Goal: Task Accomplishment & Management: Use online tool/utility

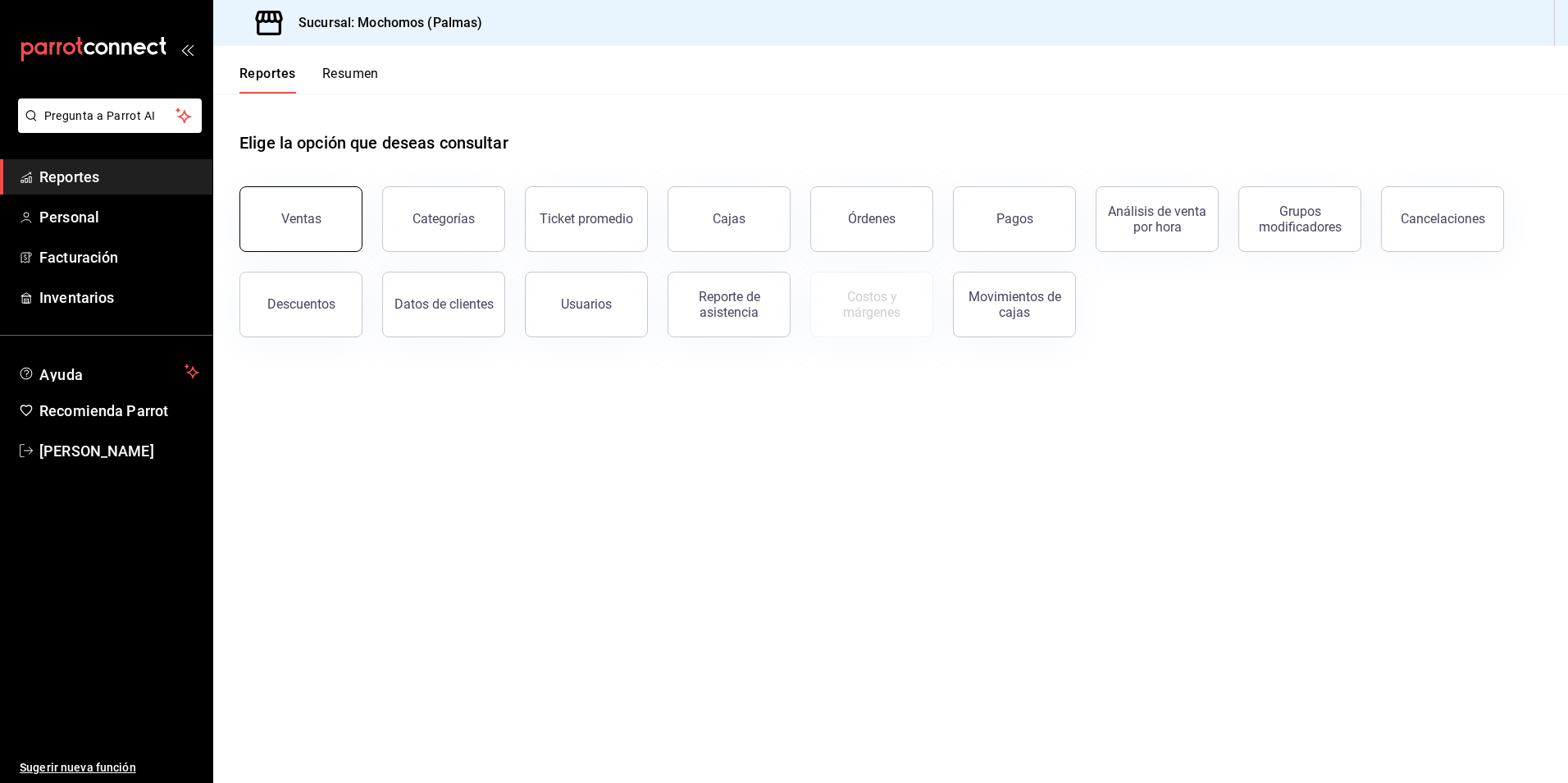
click at [266, 219] on button "Ventas" at bounding box center [301, 219] width 123 height 66
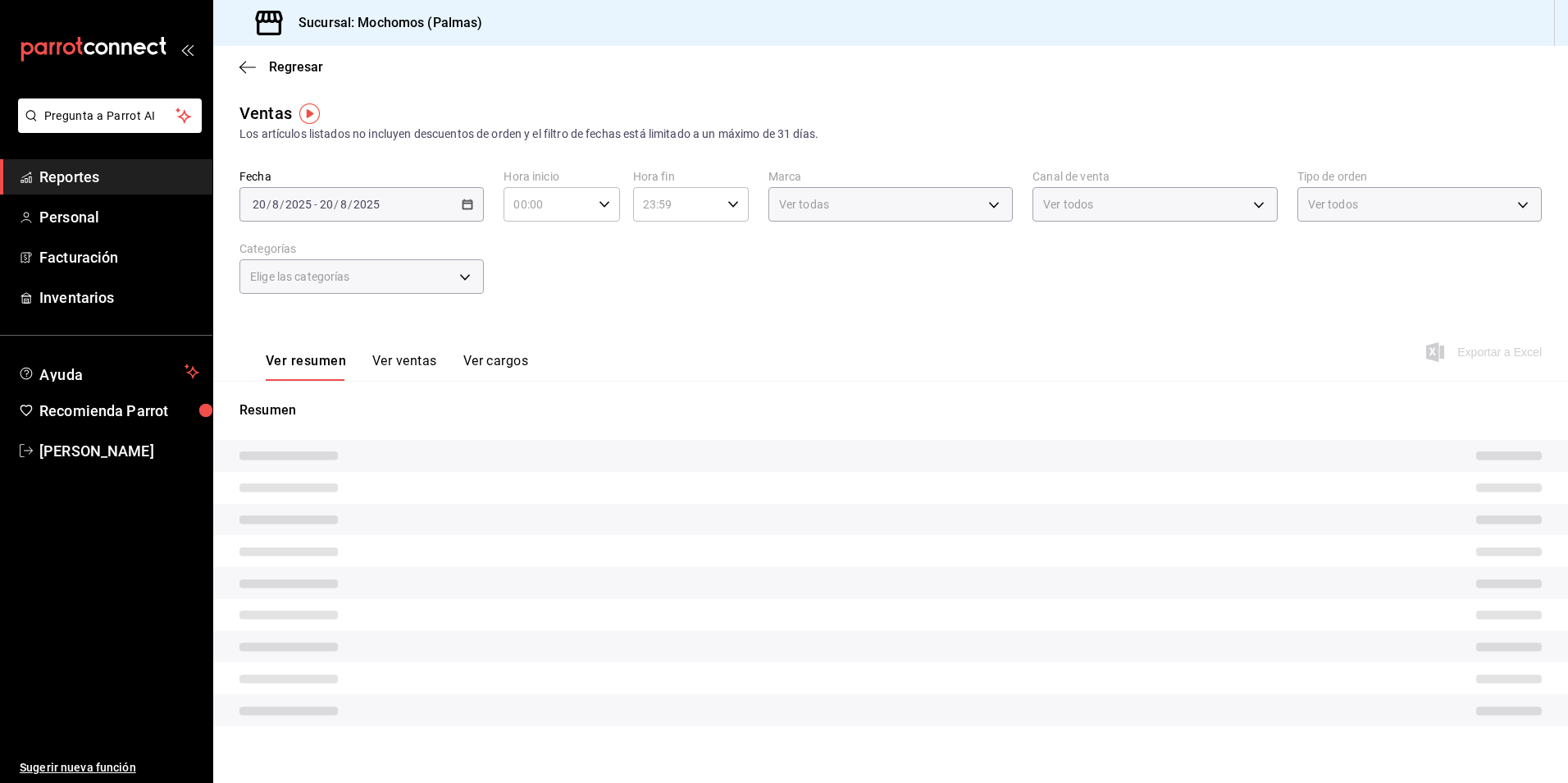
type input "PARROT,UBER_EATS,RAPPI,DIDI_FOOD,ONLINE"
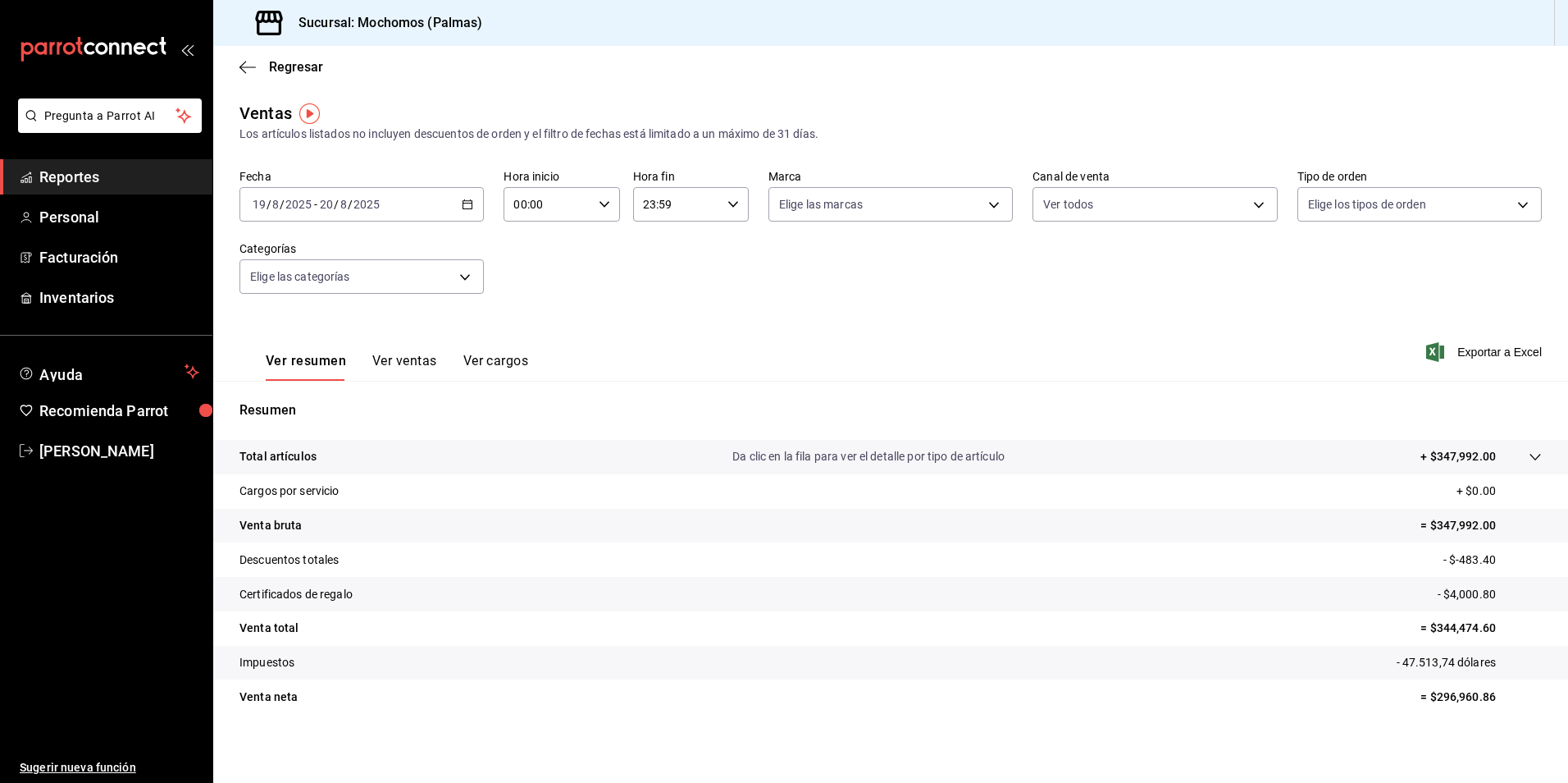
click at [462, 202] on icon "button" at bounding box center [467, 204] width 12 height 12
click at [326, 254] on span "Hoy" at bounding box center [316, 253] width 127 height 17
click at [985, 200] on body "Pregunta a Parrot AI Reportes Personal Facturación Inventarios Ayuda Recomienda…" at bounding box center [784, 392] width 1568 height 783
click at [888, 269] on li "Ver todas" at bounding box center [885, 267] width 240 height 49
type input "70f98016-ab90-4f26-81e6-ab4884d8d8a0"
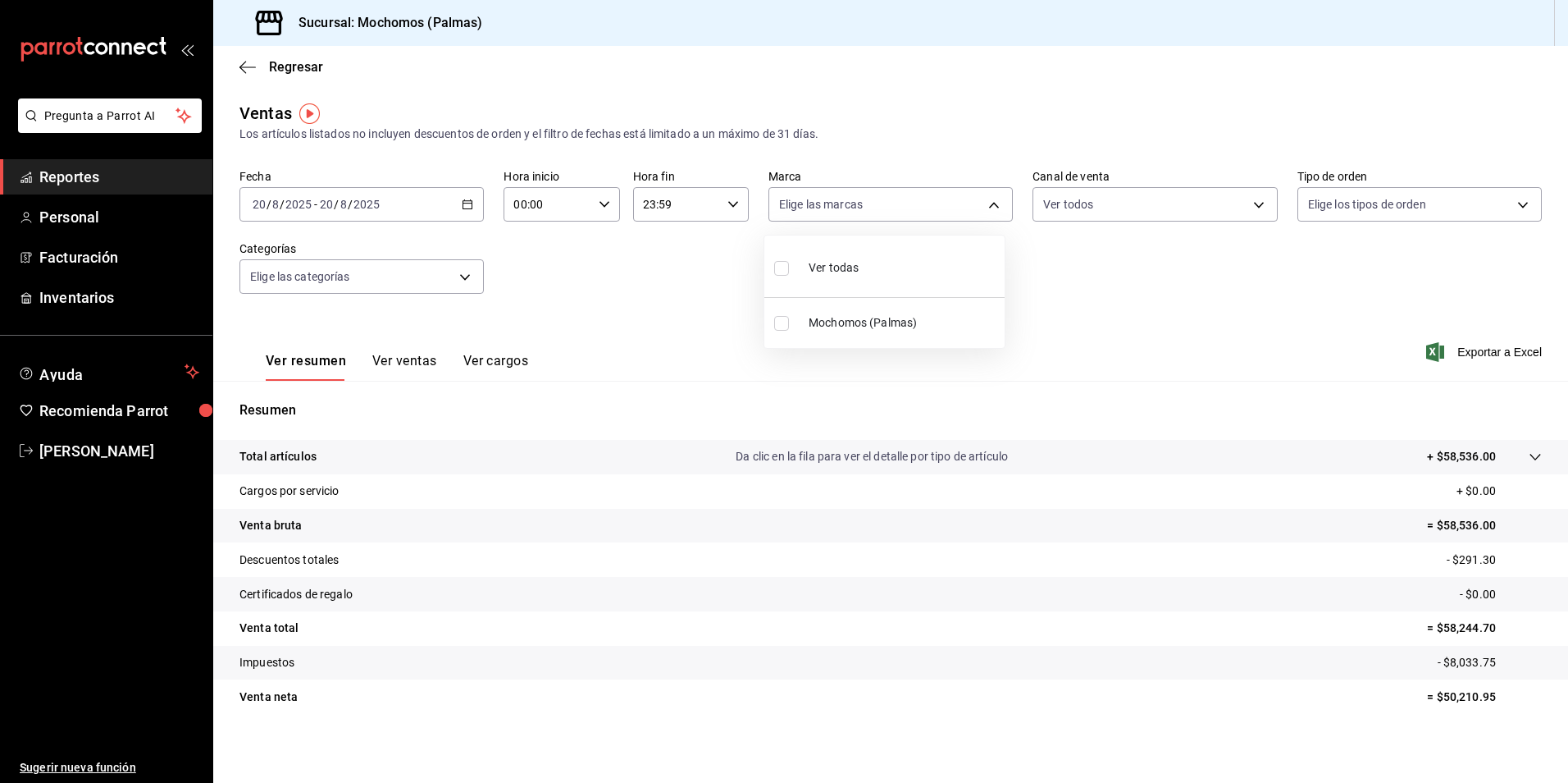
checkbox input "true"
click at [1243, 206] on div at bounding box center [784, 392] width 1568 height 783
click at [1243, 206] on body "Pregunta a Parrot AI Reportes Personal Facturación Inventarios Ayuda Recomienda…" at bounding box center [784, 392] width 1568 height 783
click at [1191, 290] on ul "Ver todos Punto de venta Uber Eats Rappi Comida DiDi Pedidos Online" at bounding box center [1146, 365] width 240 height 260
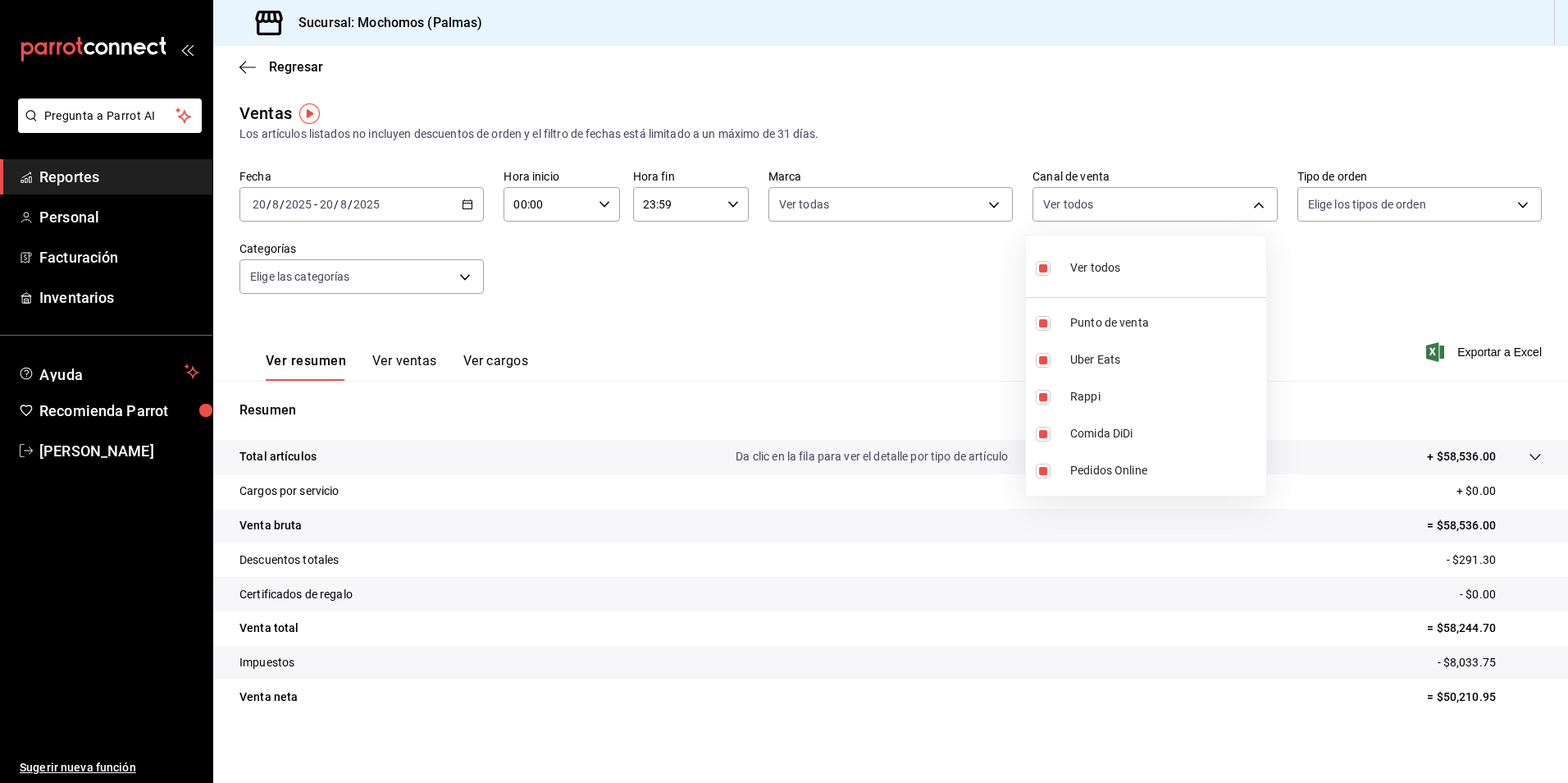
click at [1188, 278] on li "Ver todos" at bounding box center [1146, 267] width 240 height 49
checkbox input "false"
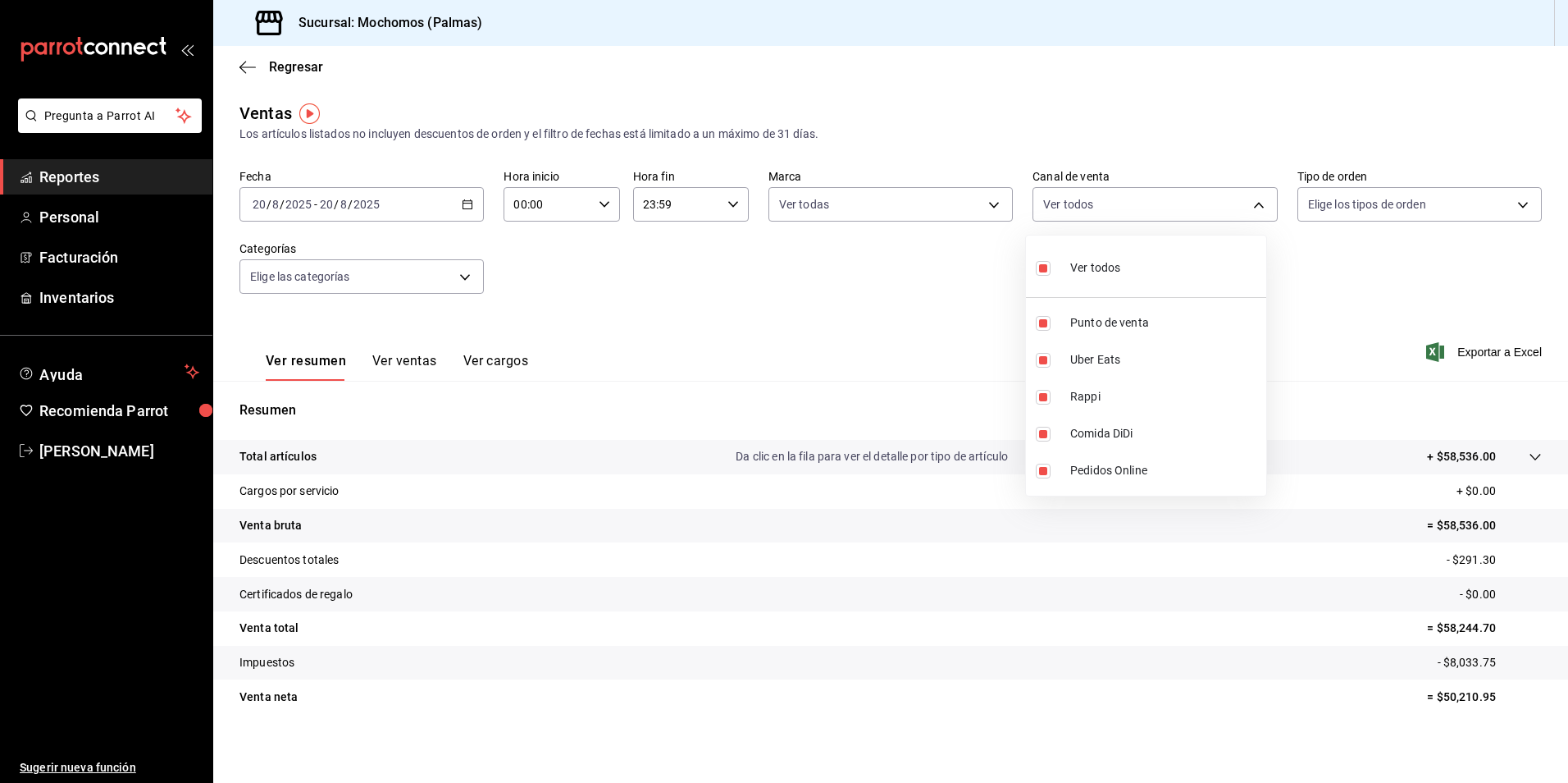
checkbox input "false"
click at [1038, 268] on input "checkbox" at bounding box center [1043, 269] width 14 height 14
checkbox input "true"
type input "PARROT,UBER_EATS,RAPPI,DIDI_FOOD,ONLINE"
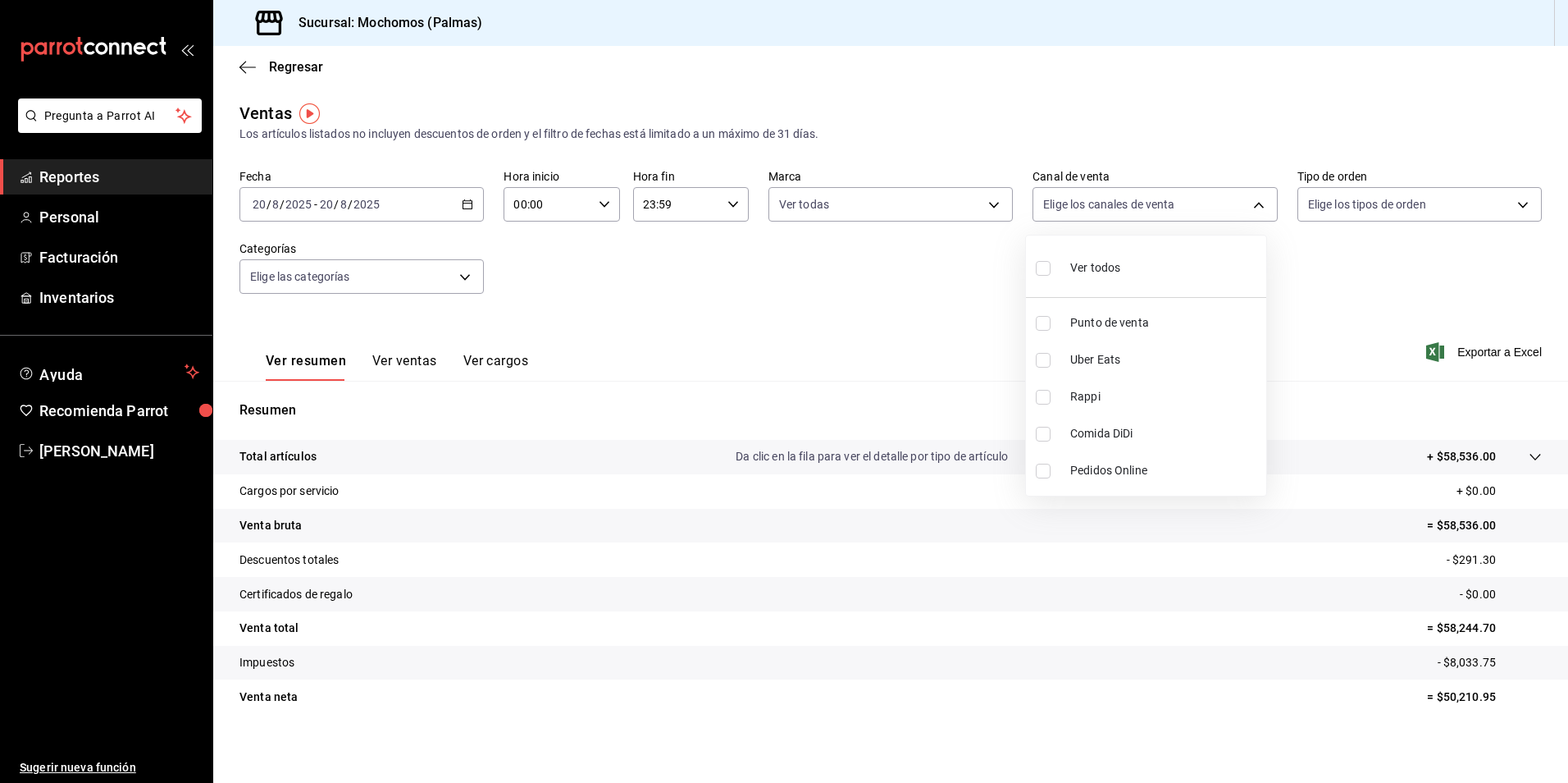
checkbox input "true"
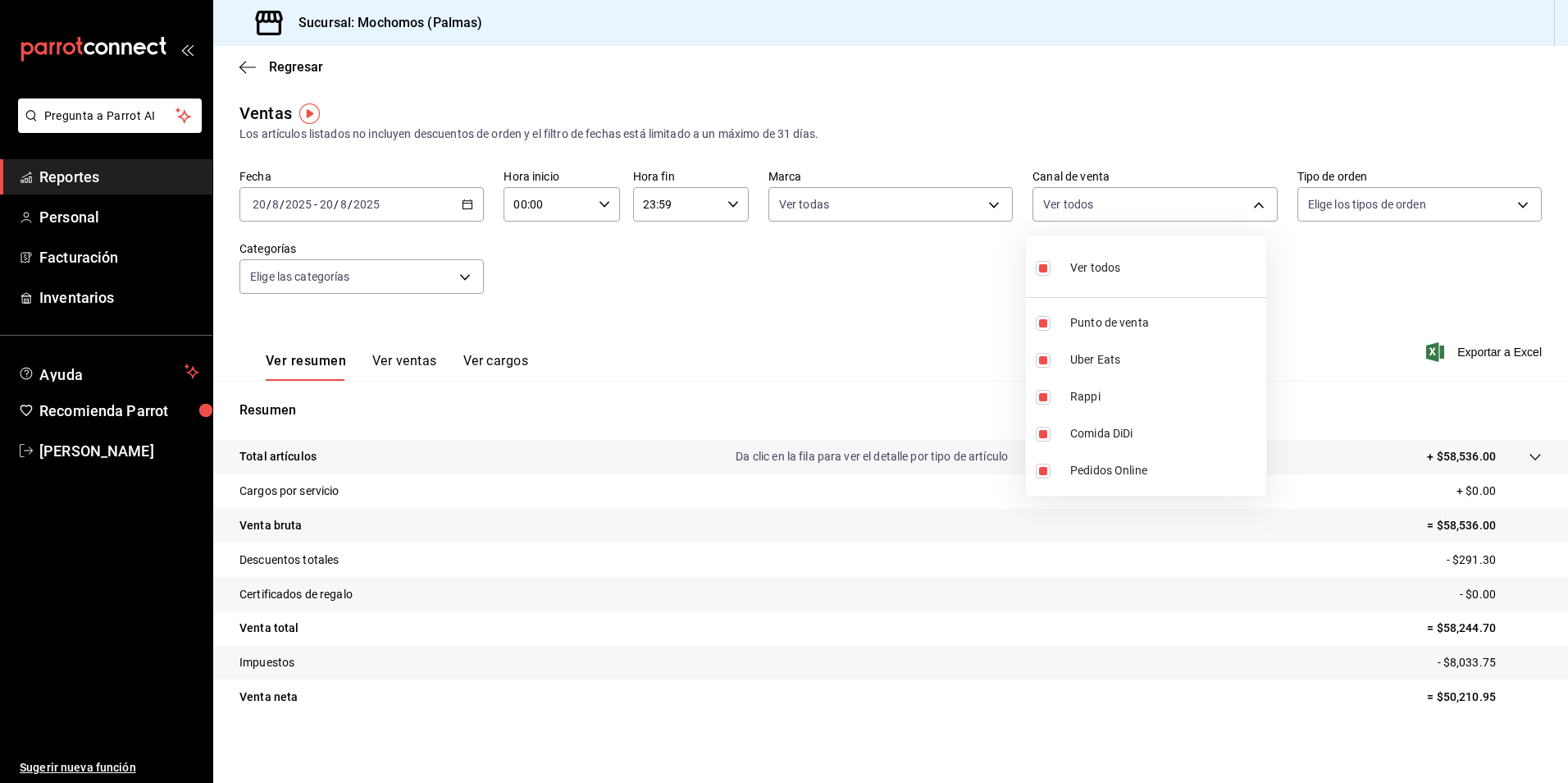
click at [1513, 203] on div at bounding box center [784, 392] width 1568 height 783
click at [1513, 203] on body "Pregunta a Parrot AI Reportes Personal Facturación Inventarios Ayuda Recomienda…" at bounding box center [784, 392] width 1568 height 783
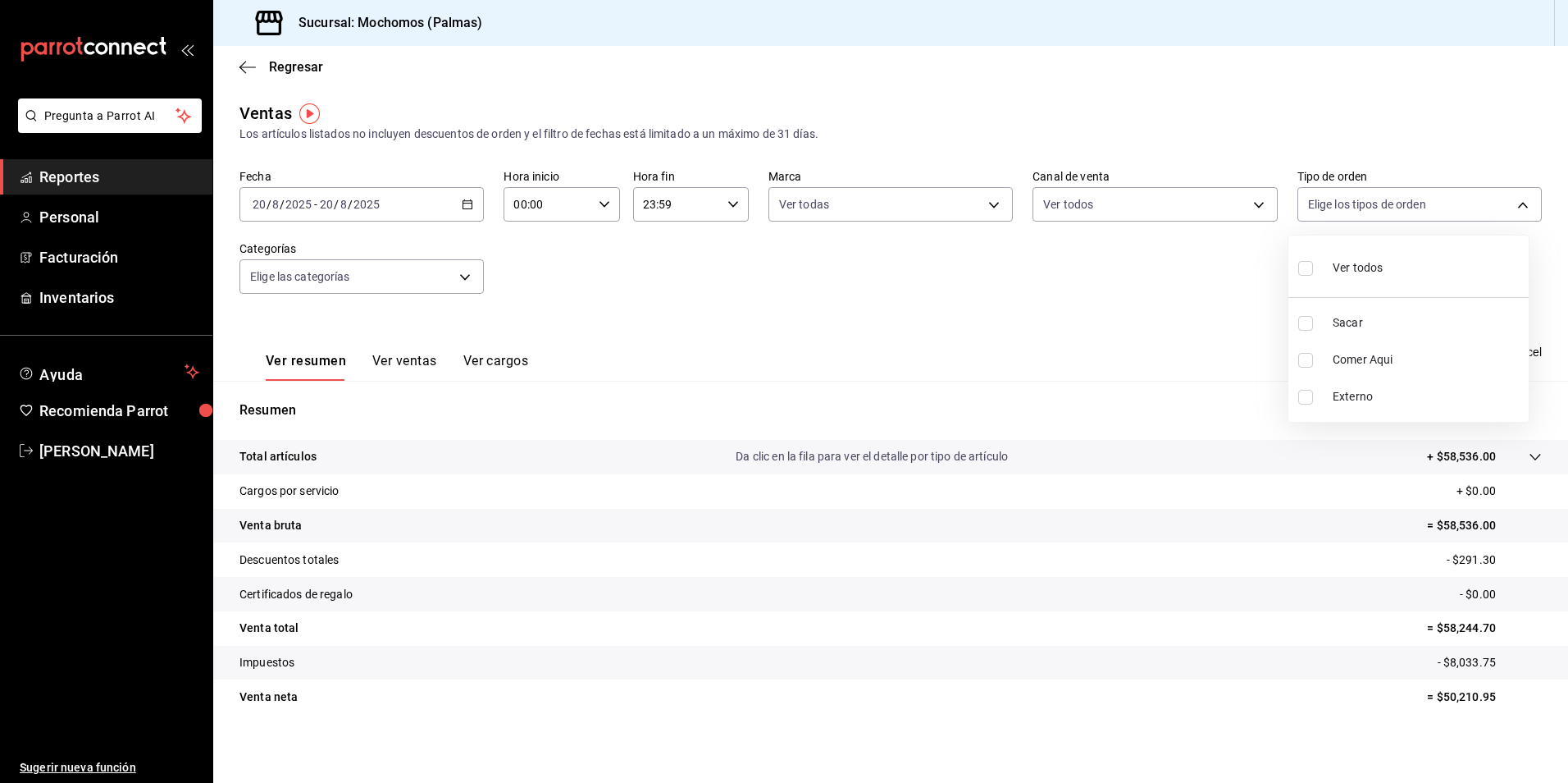
click at [1305, 267] on input "checkbox" at bounding box center [1305, 269] width 14 height 14
checkbox input "true"
type input "1406dacc-122d-474b-a961-72adf1b142d8,23052771-8e1b-43e3-b7da-1a661d939937,EXTER…"
checkbox input "true"
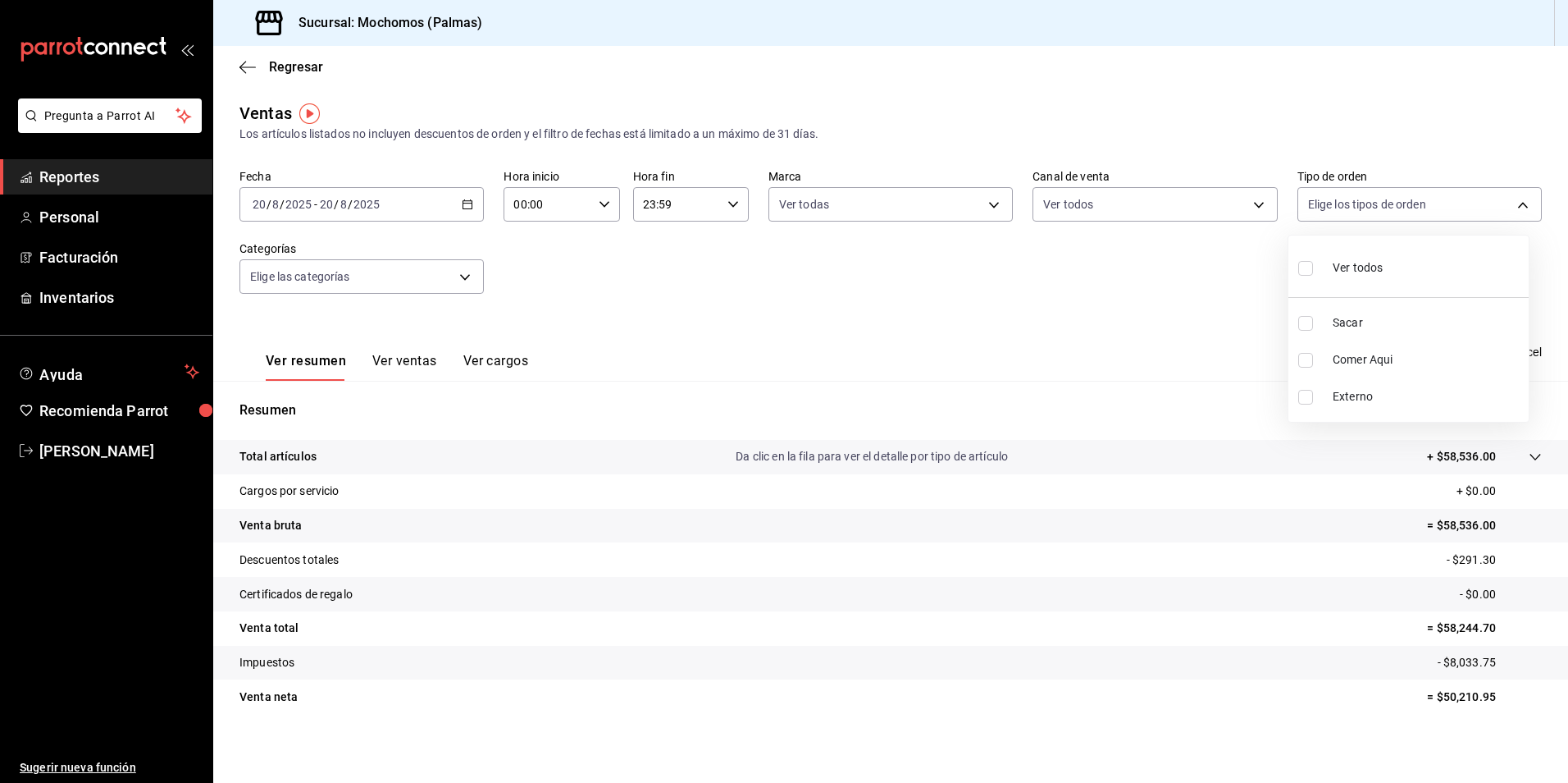
checkbox input "true"
click at [459, 276] on div at bounding box center [784, 392] width 1568 height 783
click at [459, 276] on body "Pregunta a Parrot AI Reportes Personal Facturación Inventarios Ayuda Recomienda…" at bounding box center [784, 392] width 1568 height 783
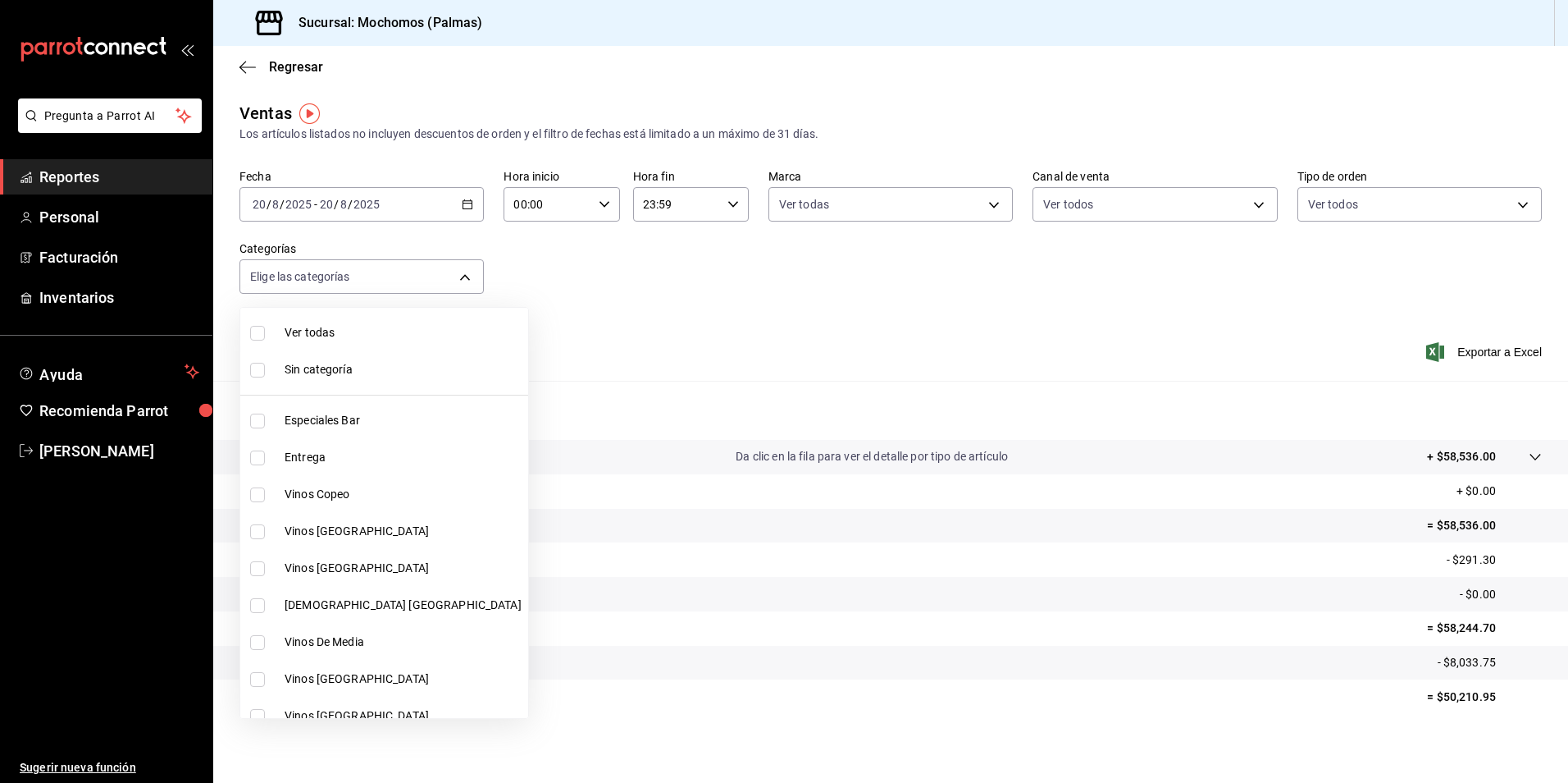
click at [266, 335] on label at bounding box center [261, 333] width 22 height 14
click at [265, 335] on input "checkbox" at bounding box center [258, 333] width 14 height 14
checkbox input "false"
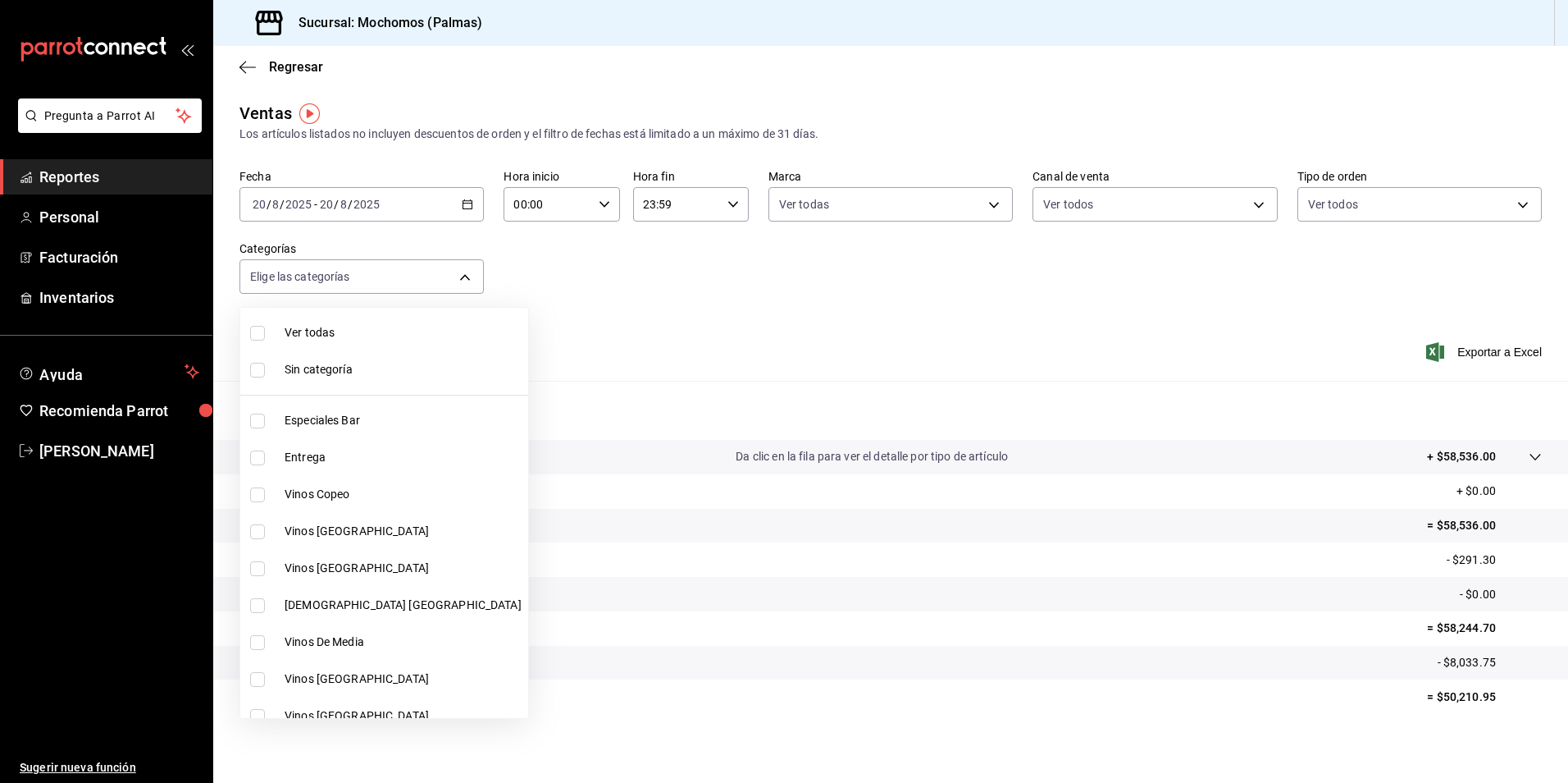
checkbox input "false"
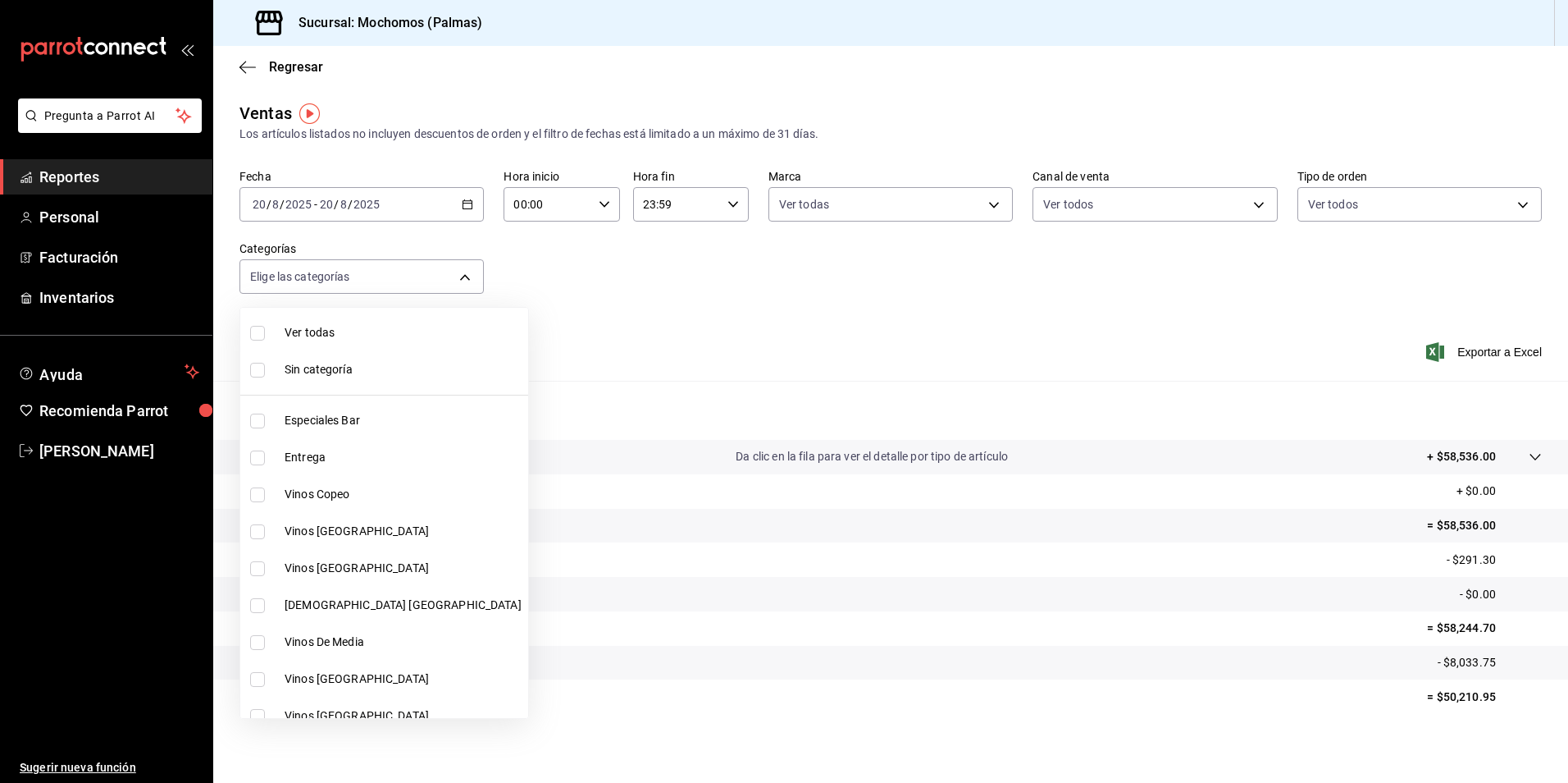
checkbox input "false"
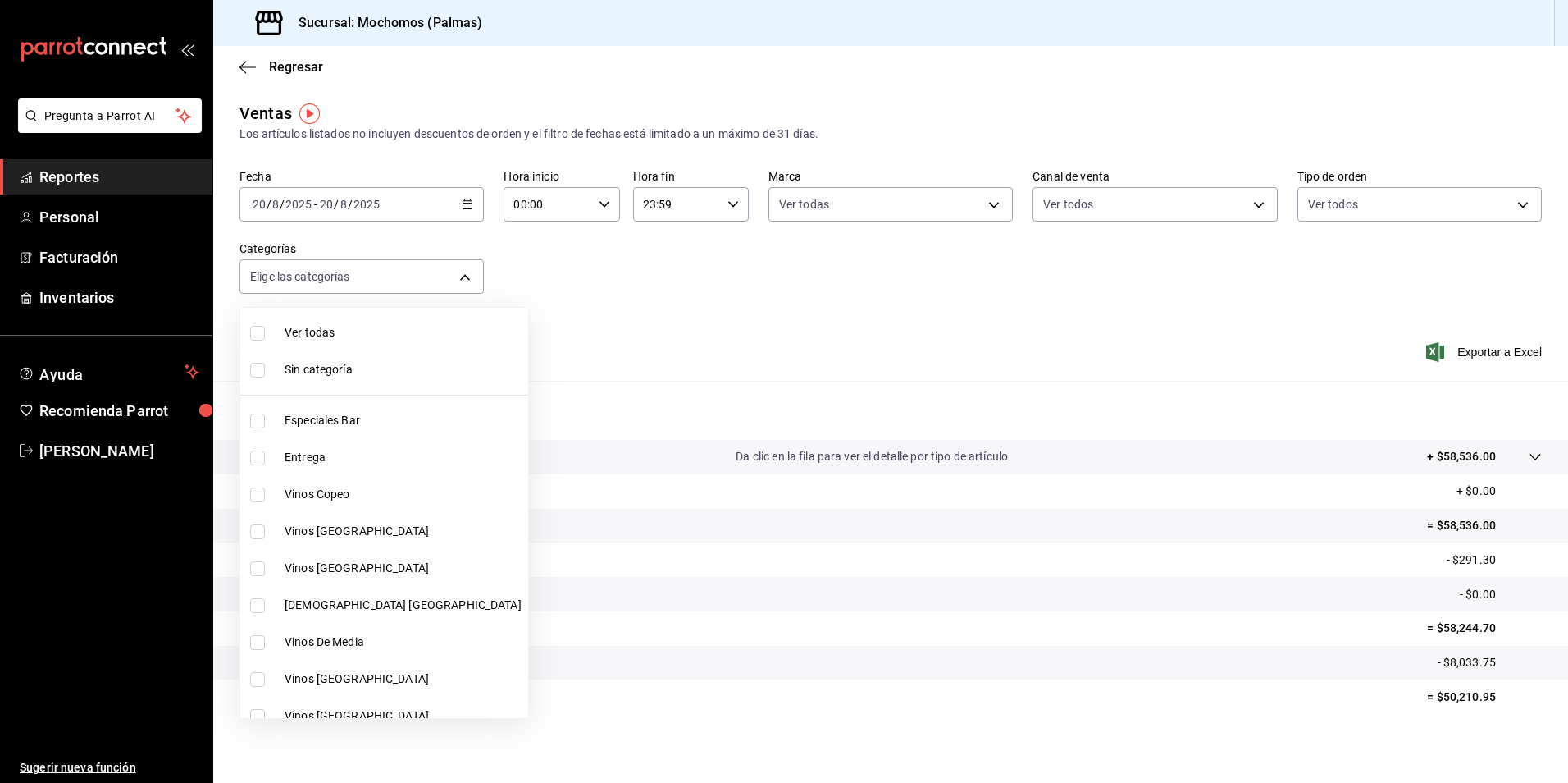
checkbox input "false"
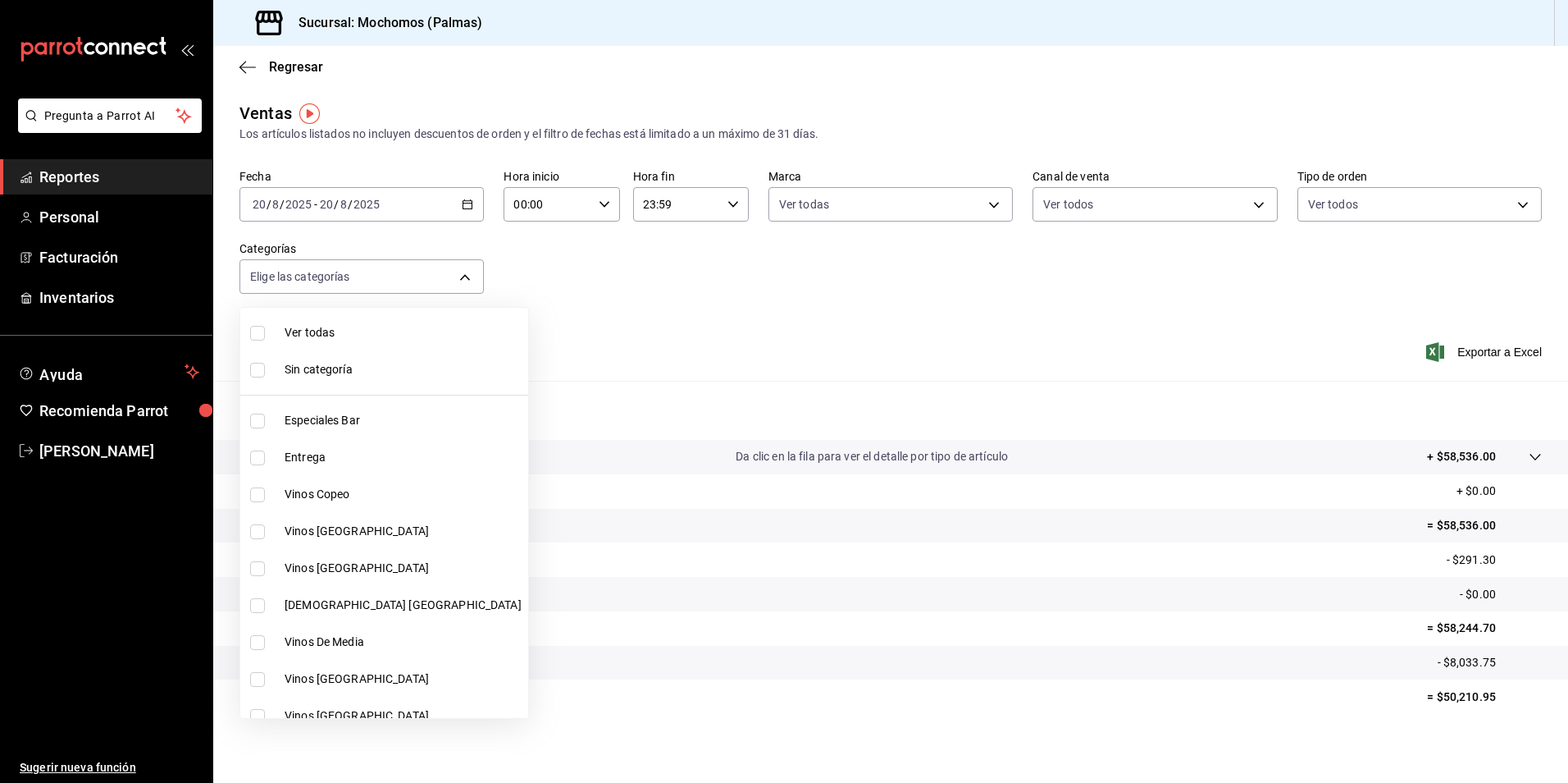
checkbox input "false"
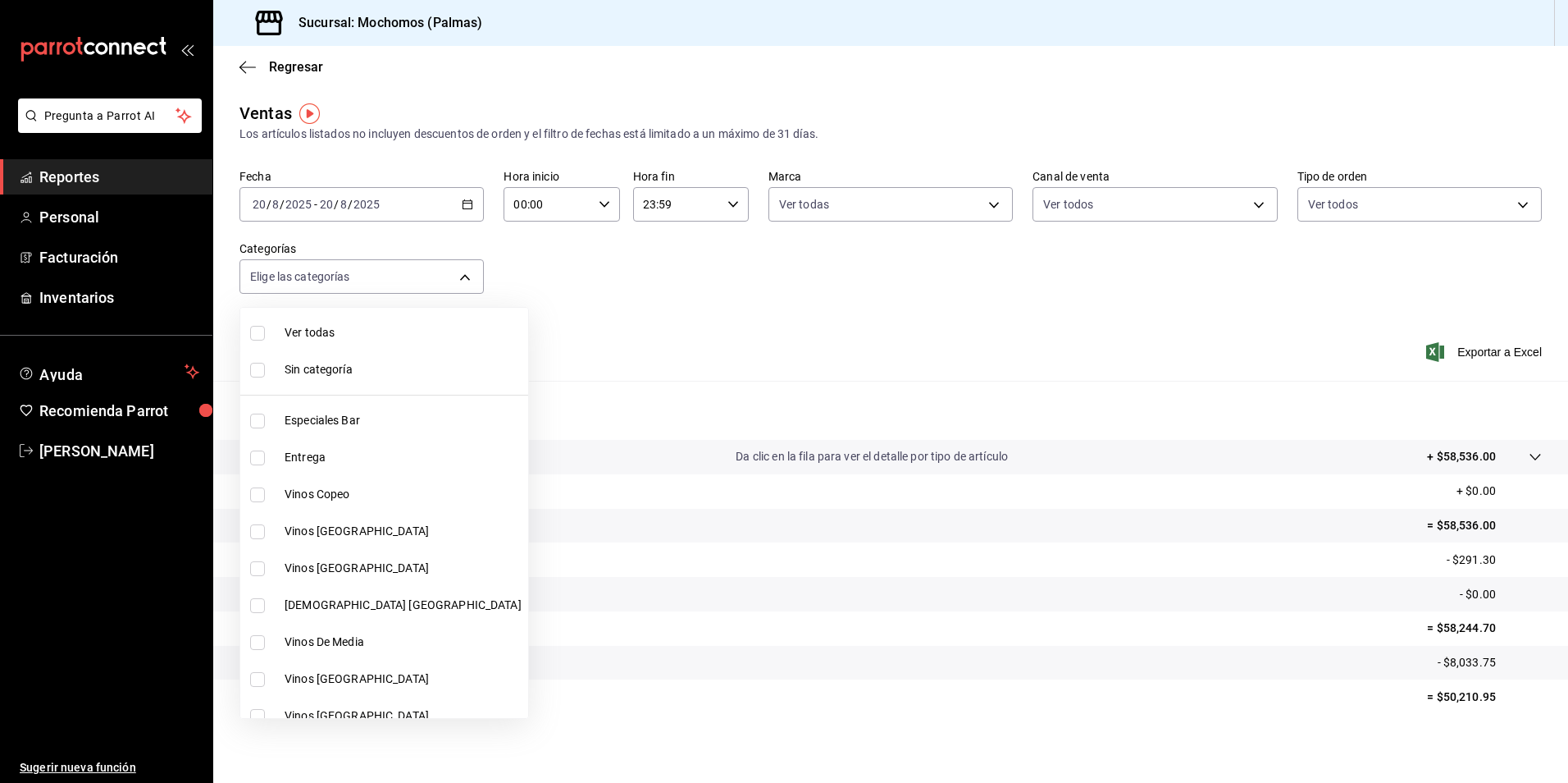
checkbox input "false"
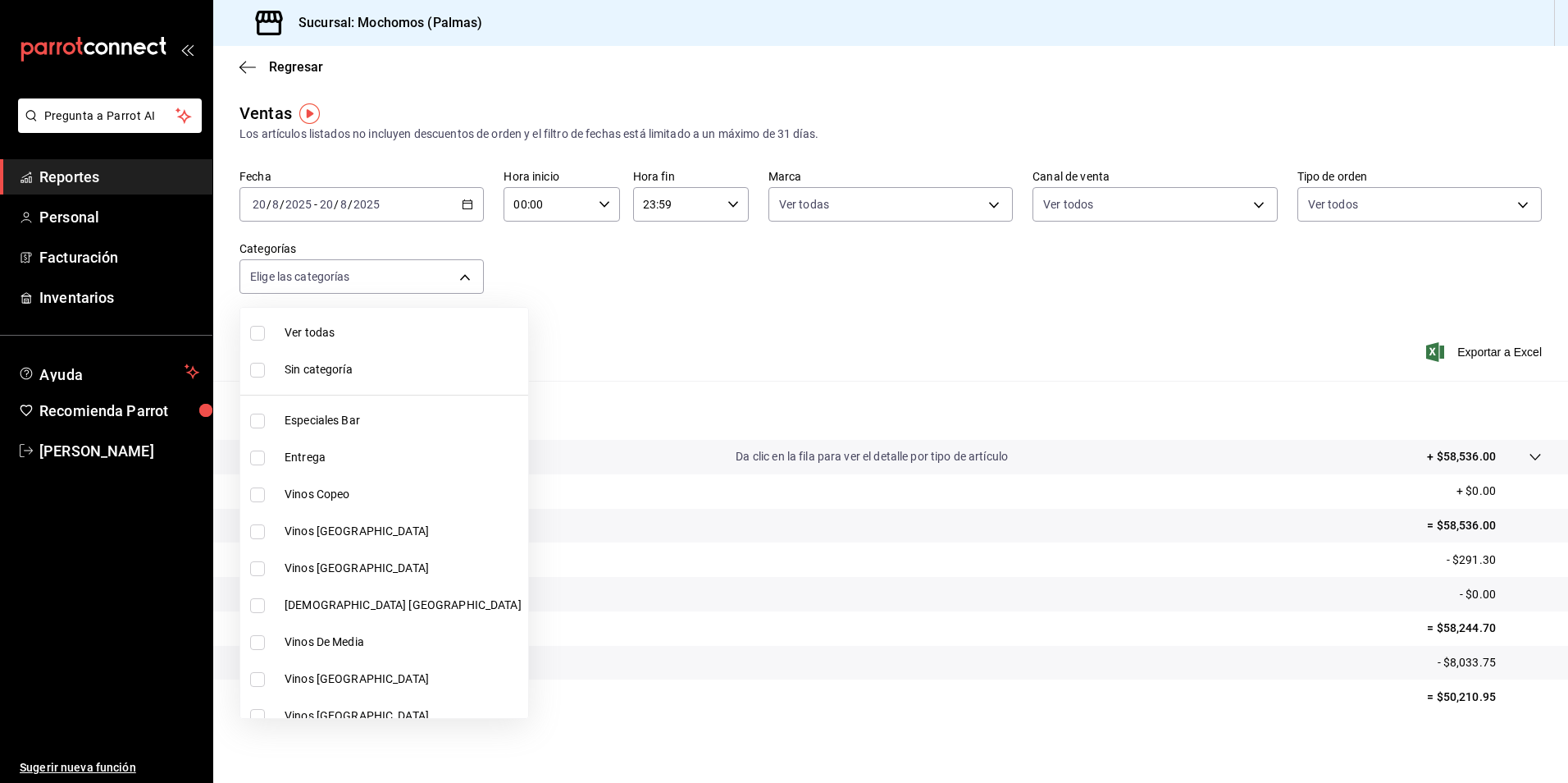
checkbox input "false"
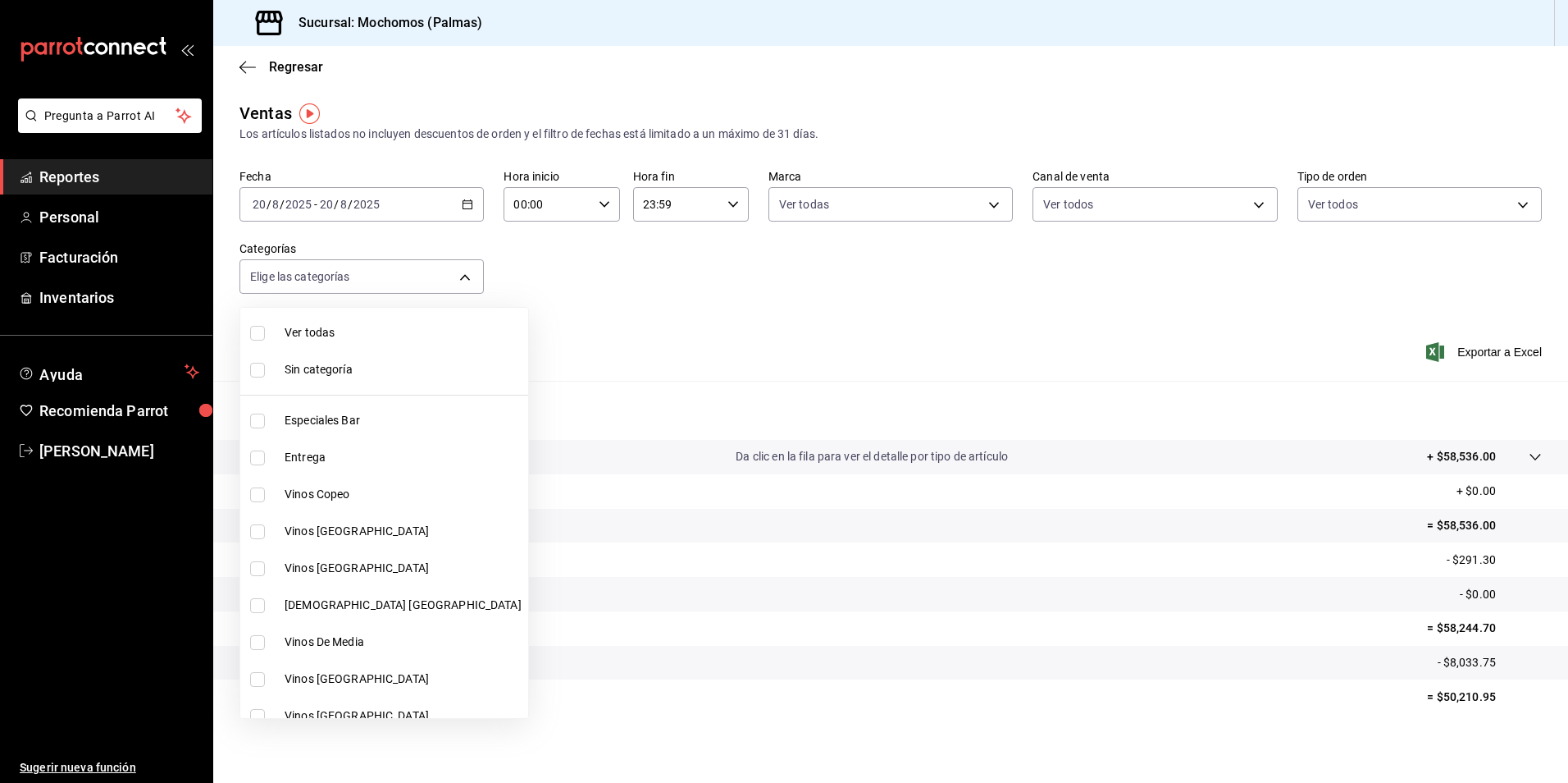
checkbox input "false"
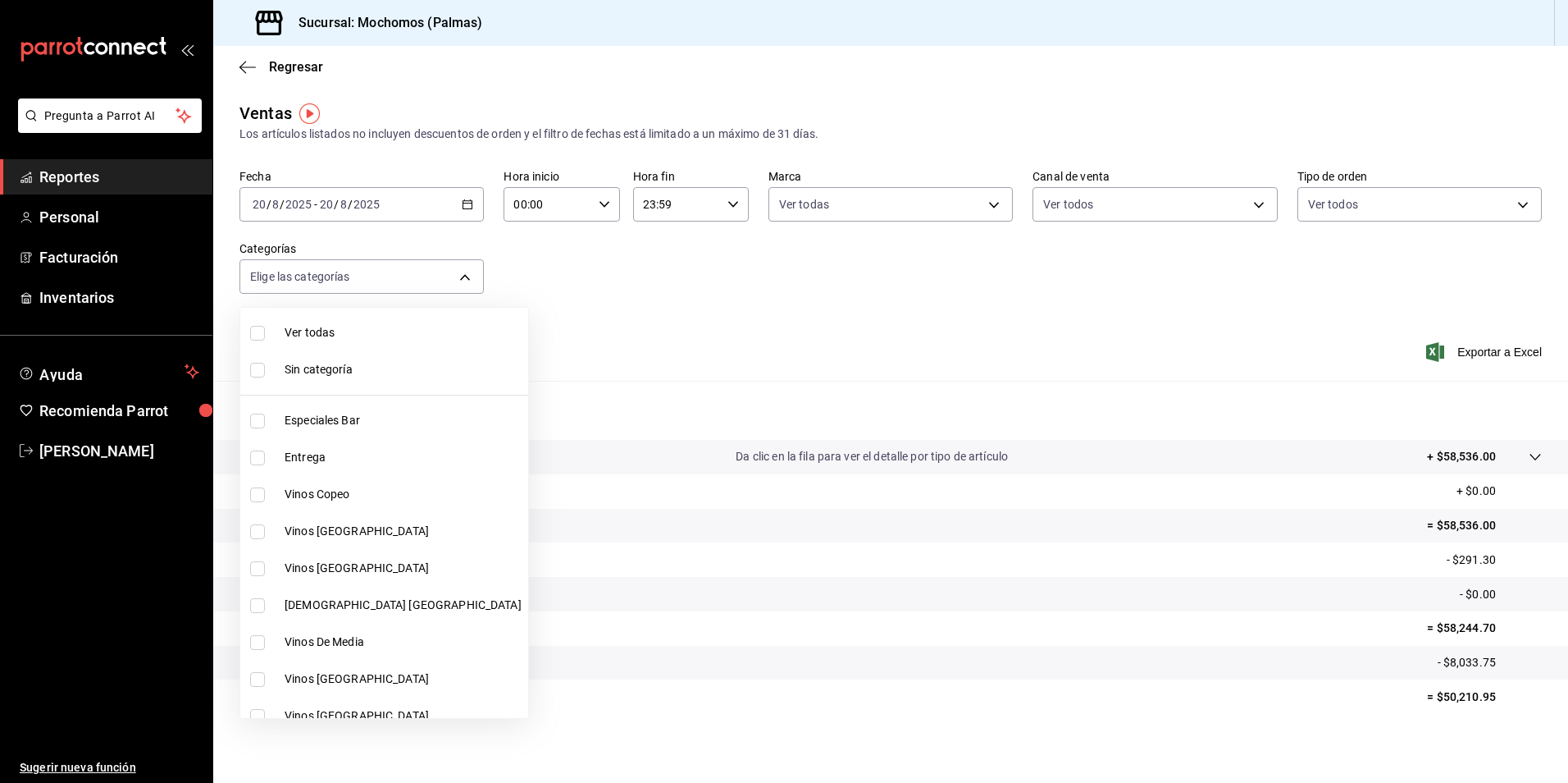
checkbox input "false"
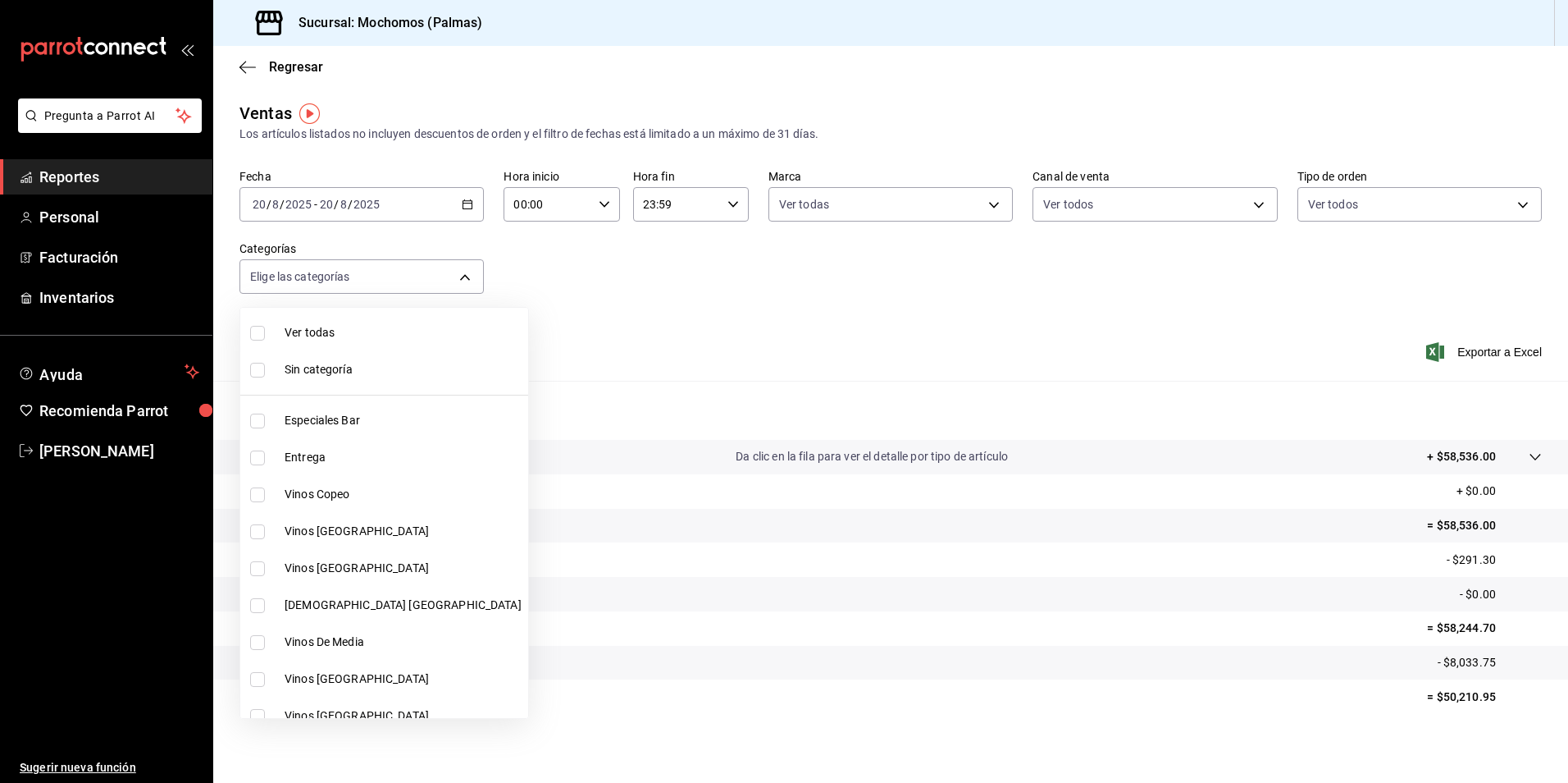
checkbox input "false"
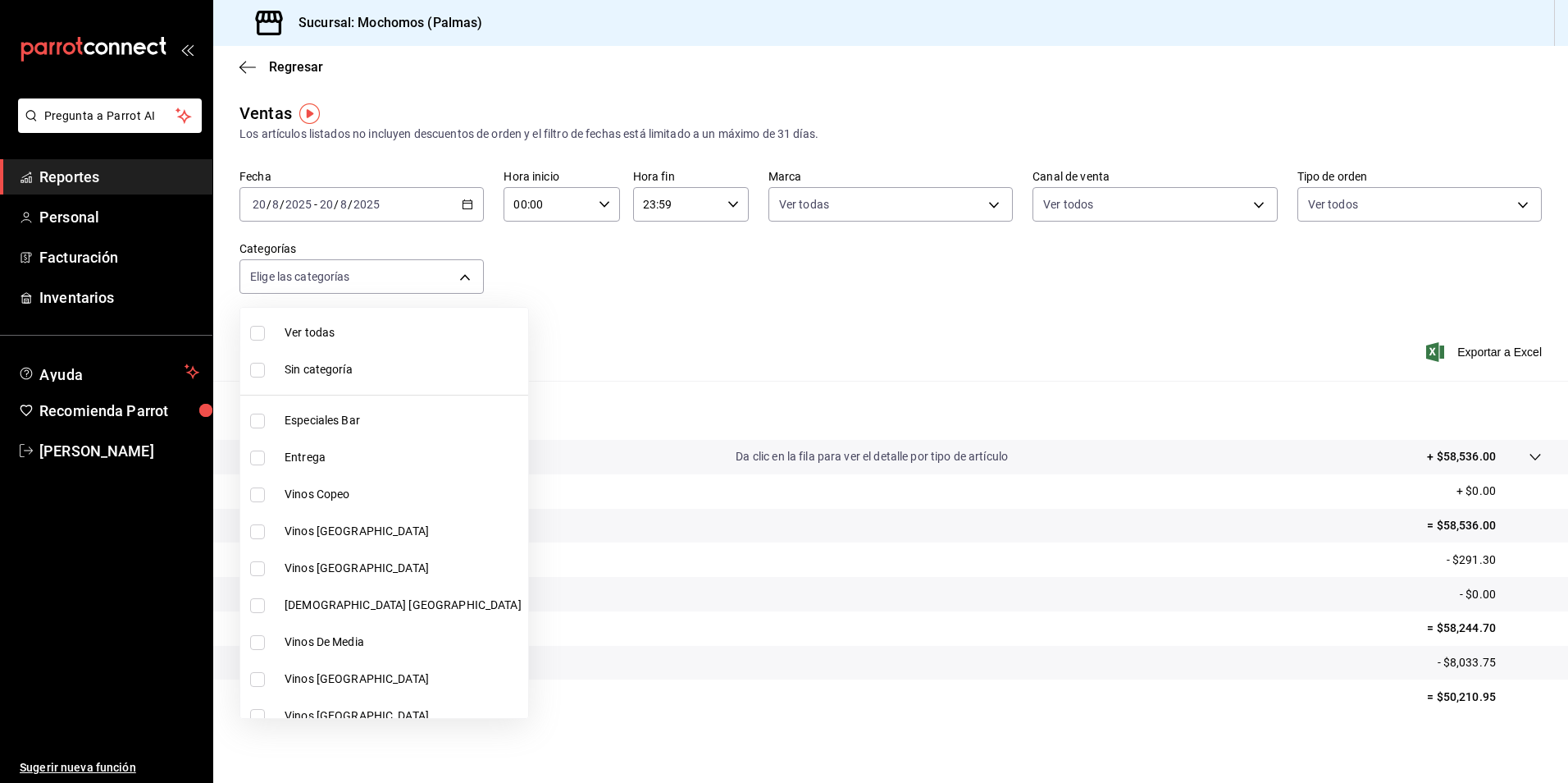
checkbox input "false"
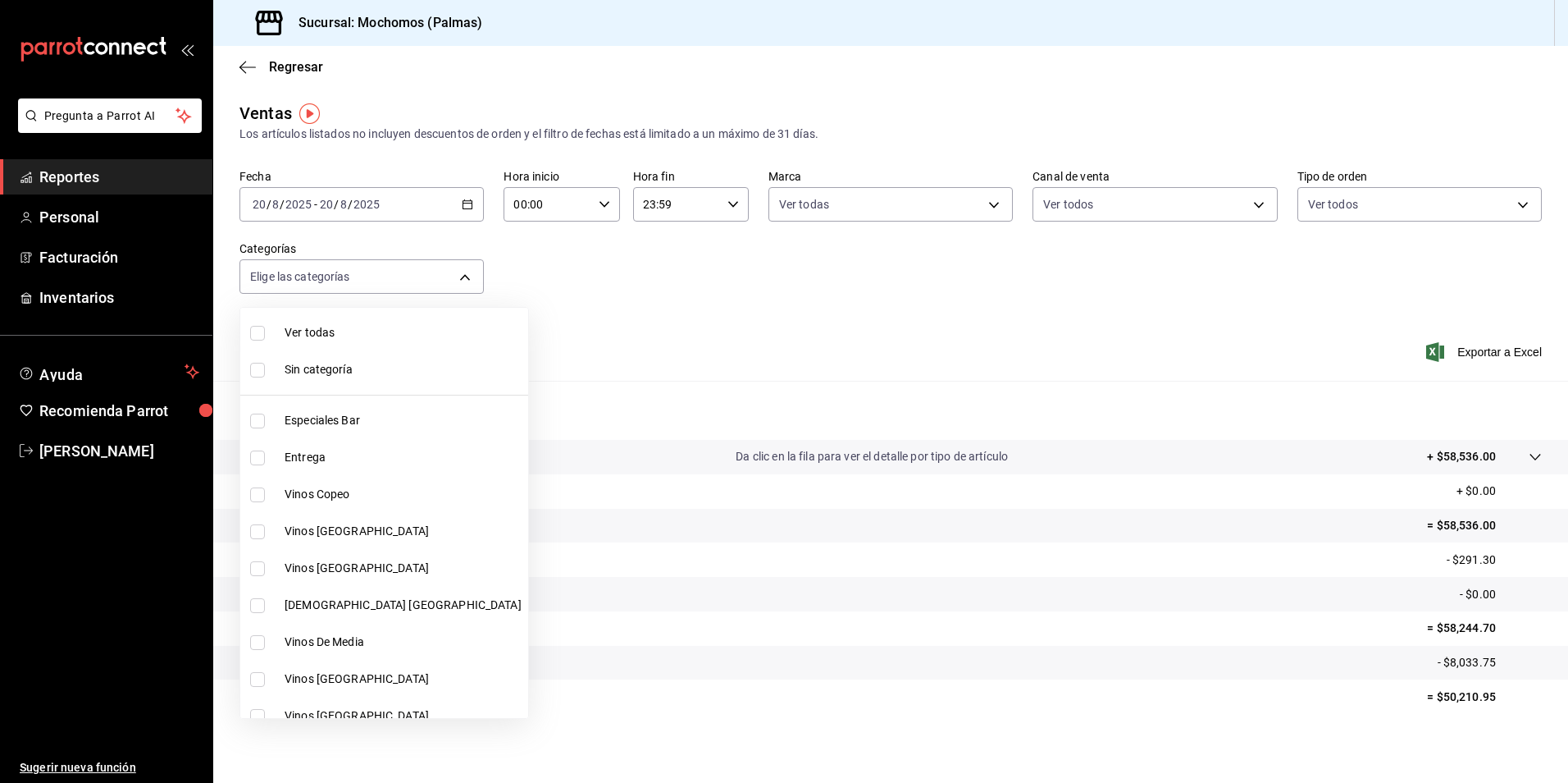
checkbox input "false"
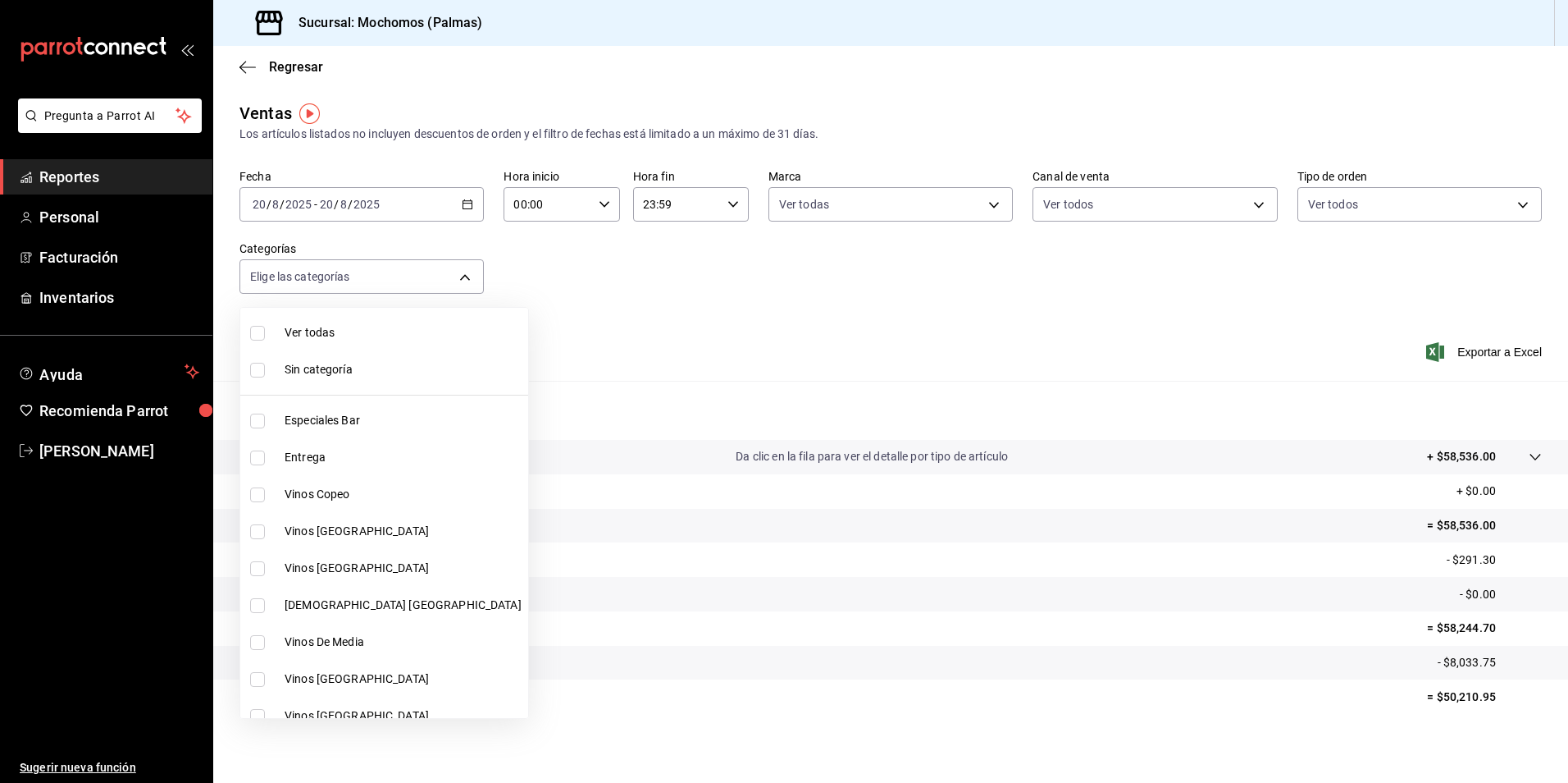
checkbox input "false"
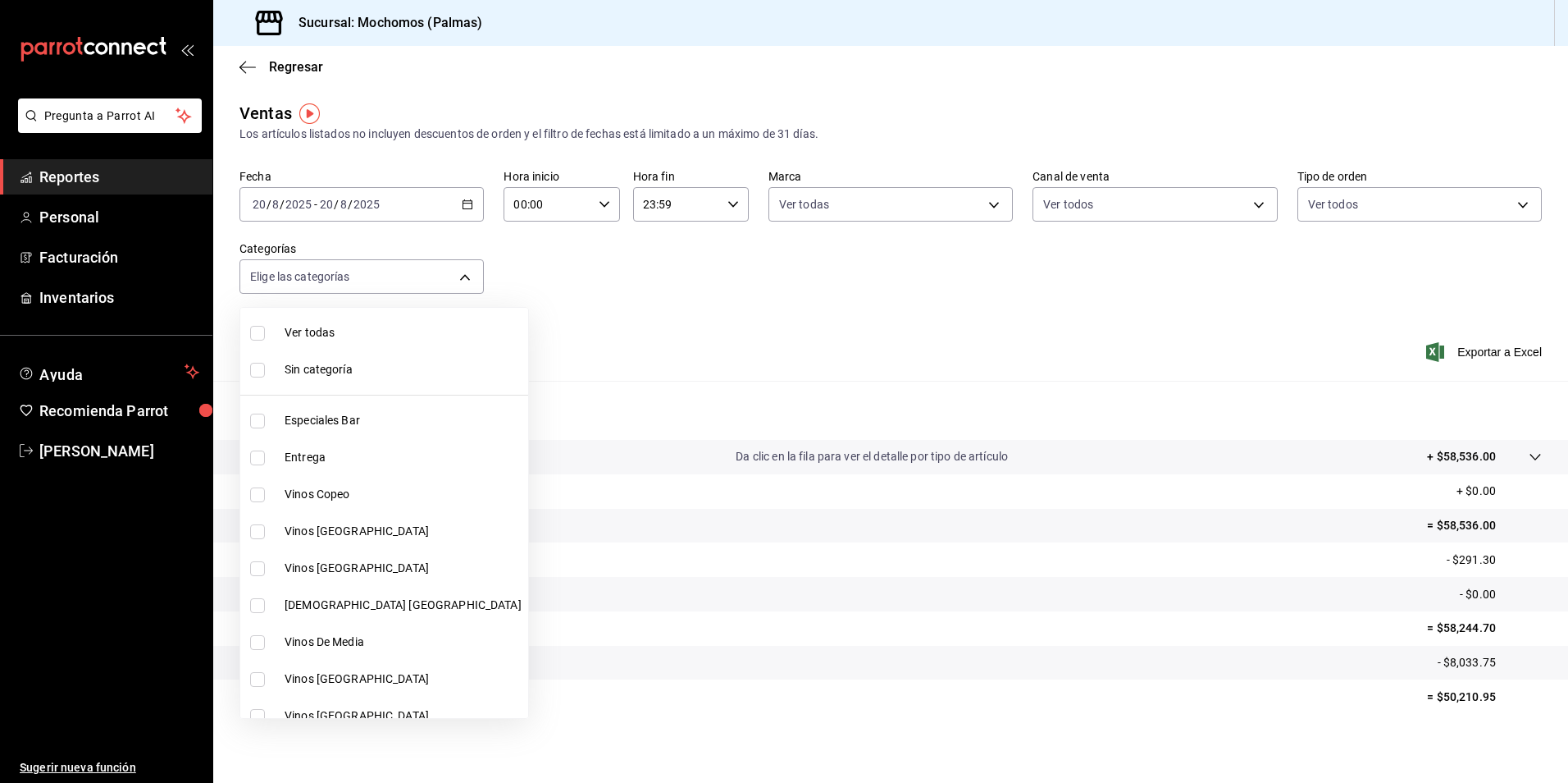
checkbox input "false"
click at [259, 333] on input "checkbox" at bounding box center [258, 333] width 14 height 14
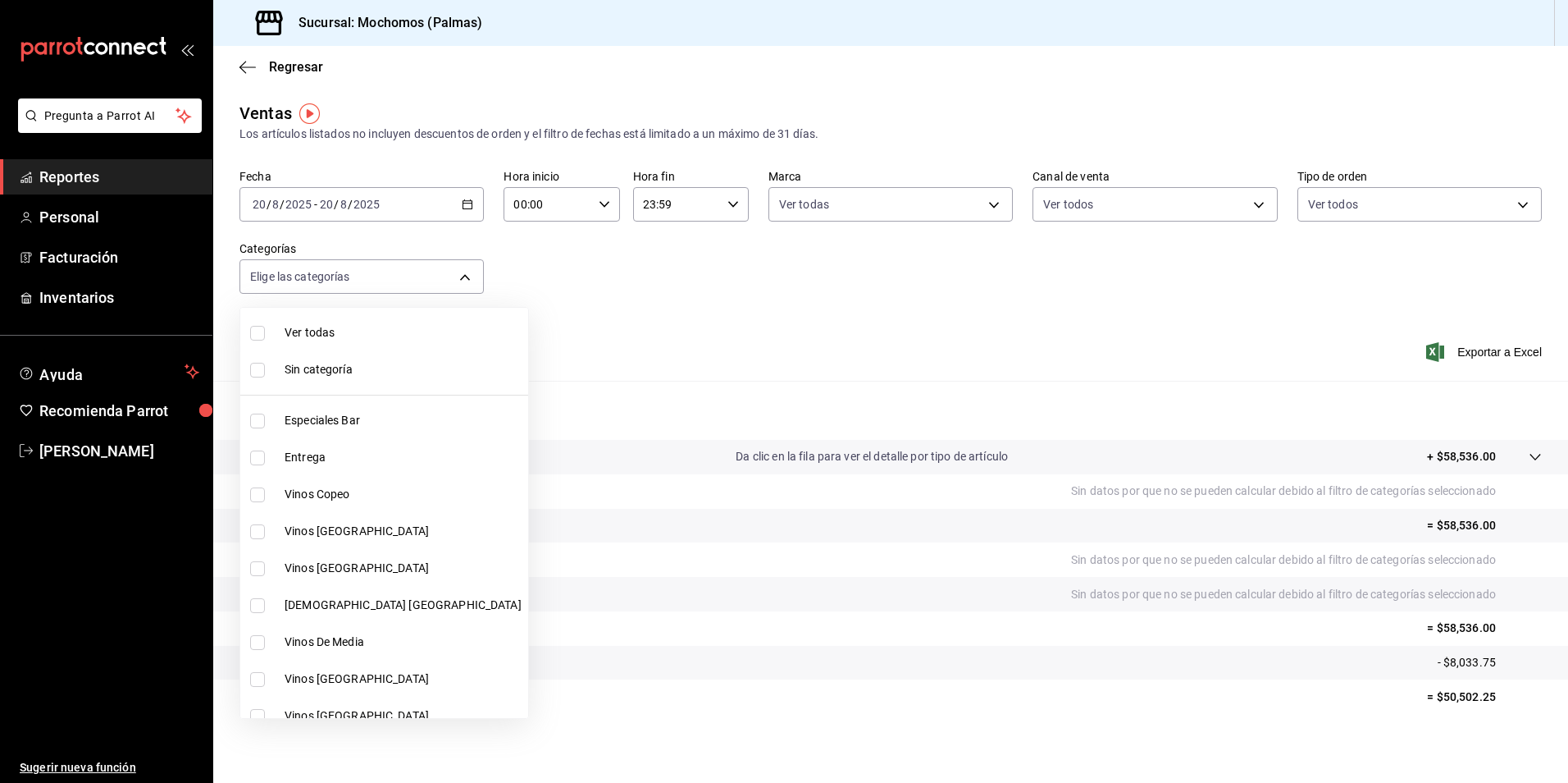
checkbox input "true"
type input "bf8485d7-e0cc-45c4-ab71-007f8ecc3e56,b9965cb2-92ec-4840-853f-0e08f184e216,7b542…"
checkbox input "true"
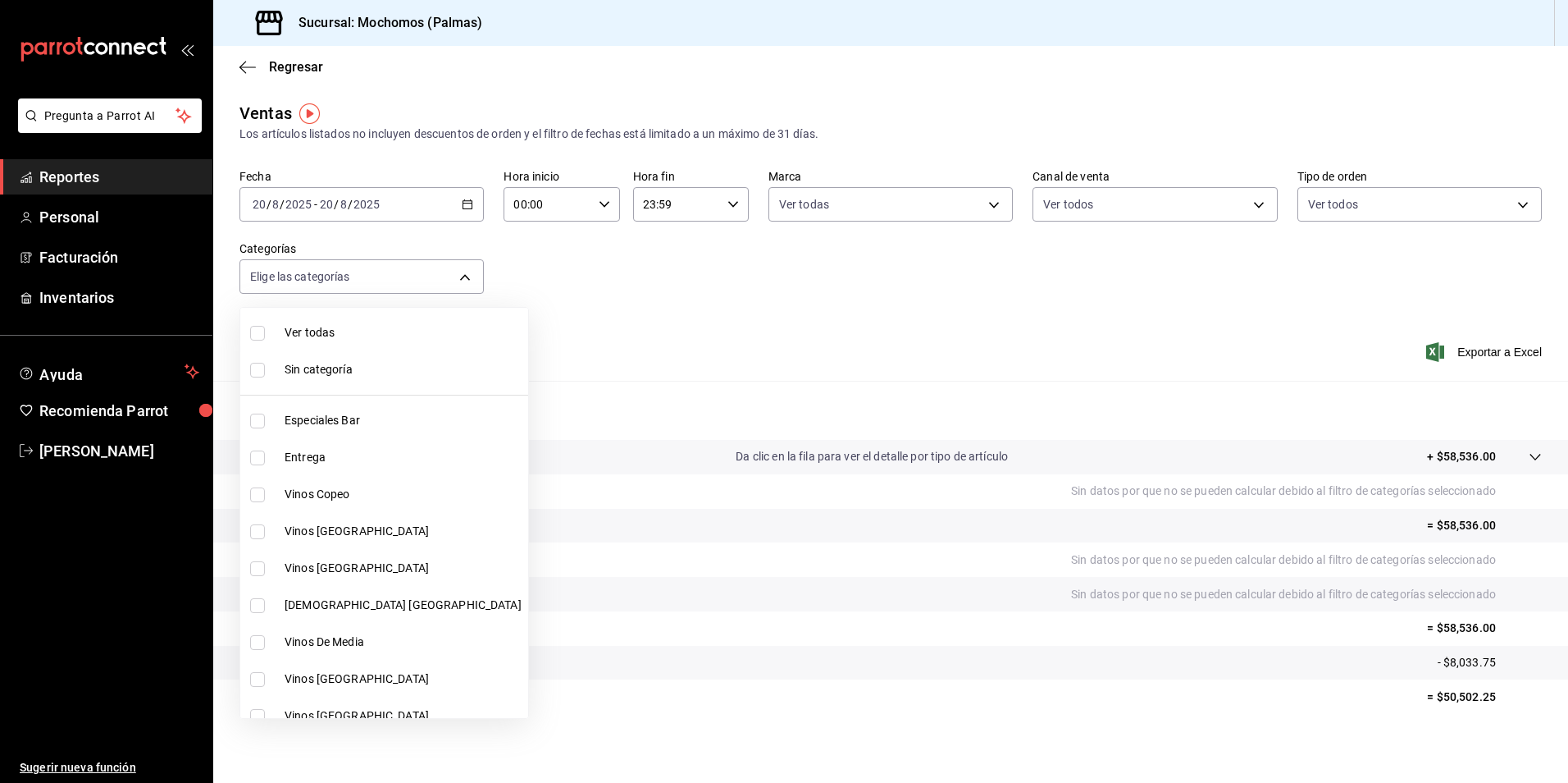
checkbox input "true"
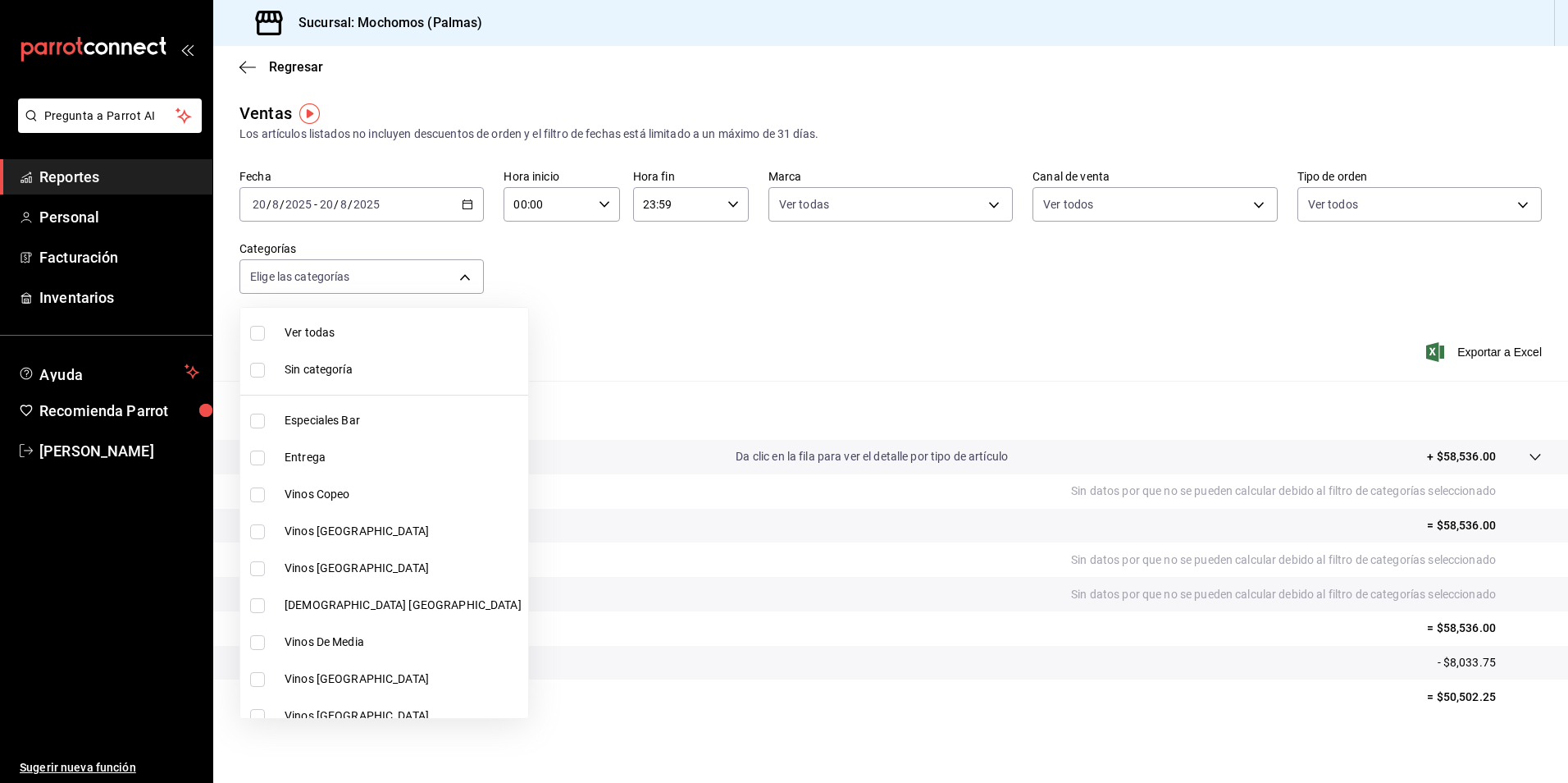
checkbox input "true"
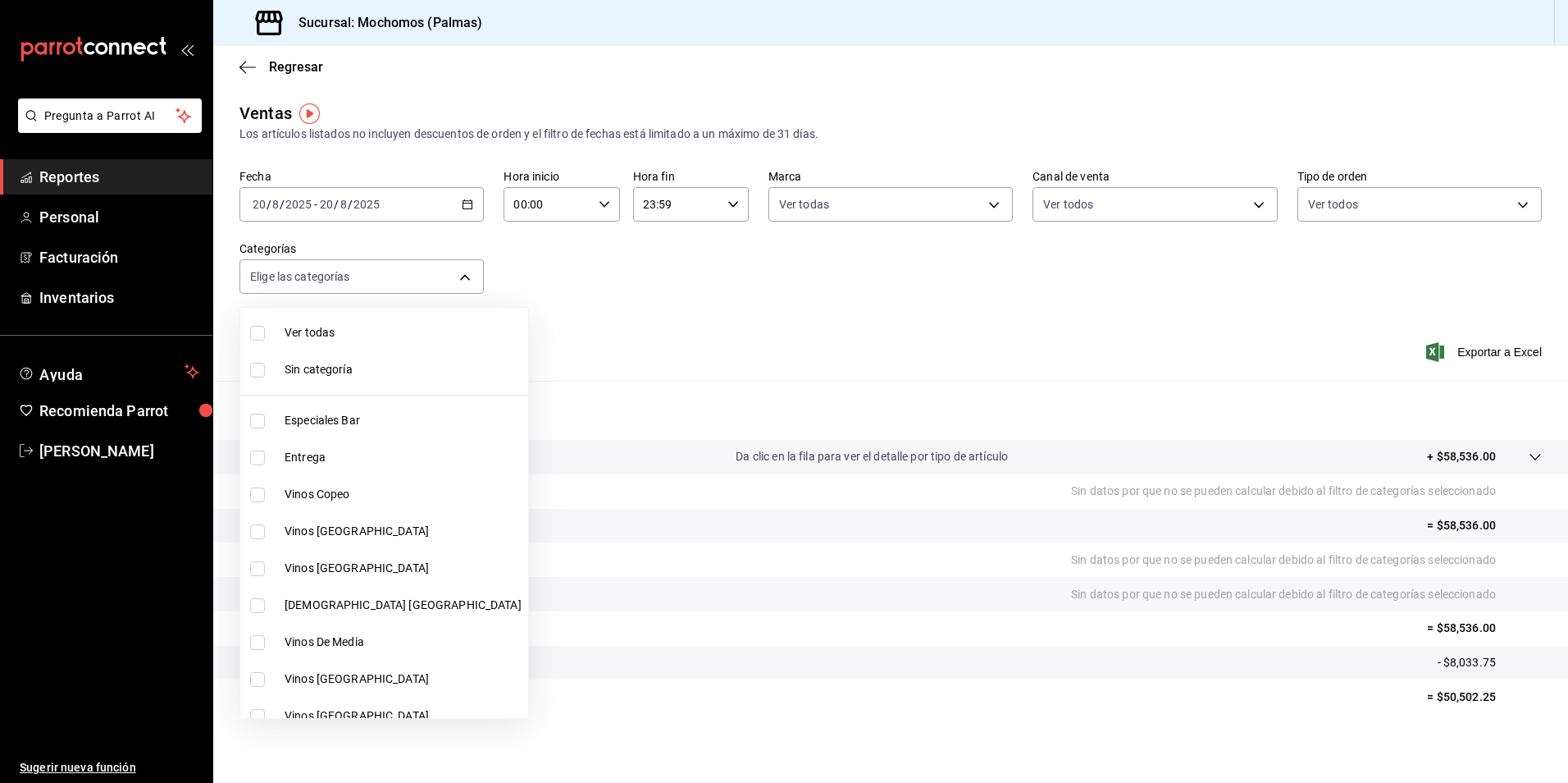
checkbox input "true"
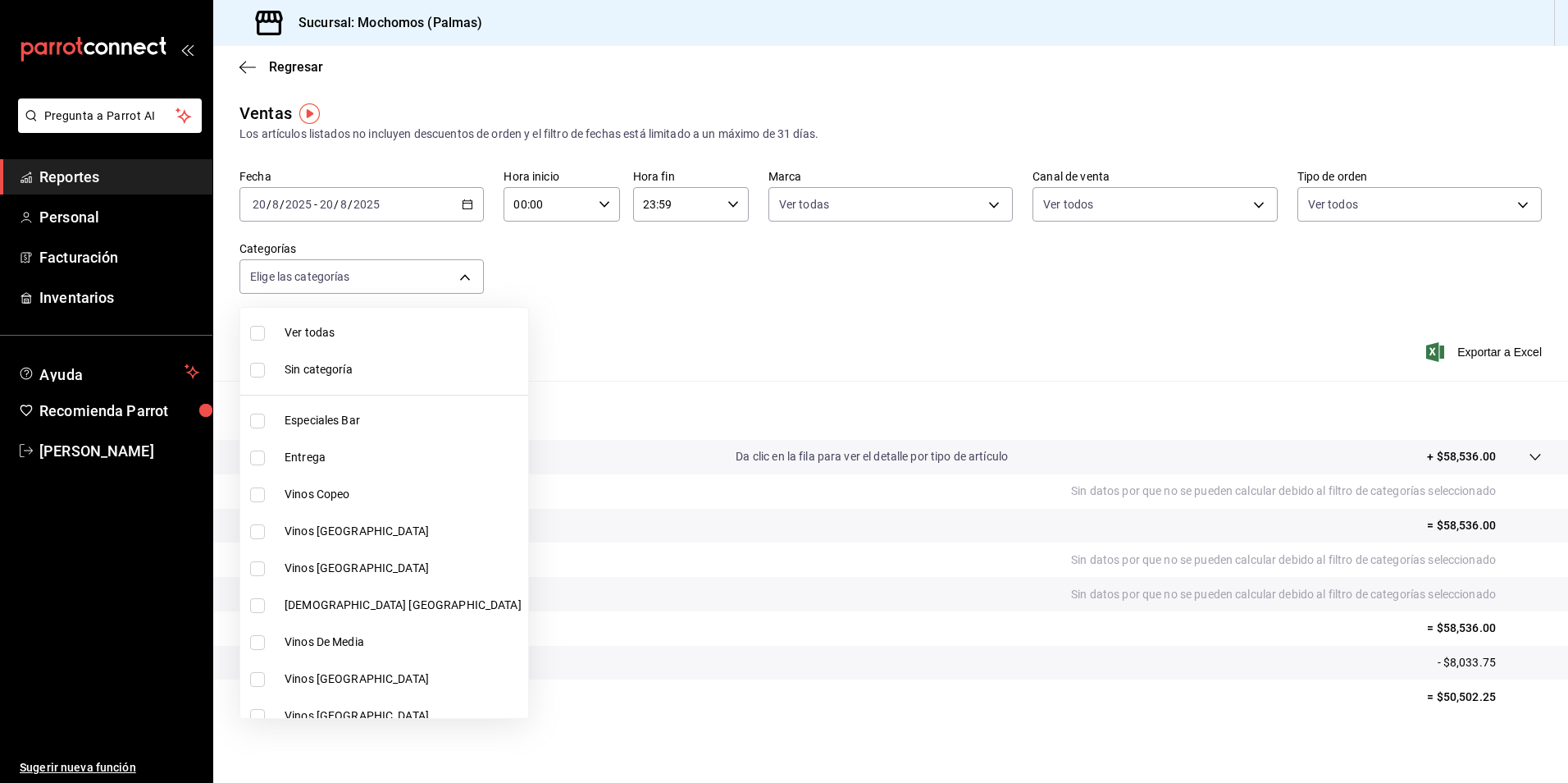
checkbox input "true"
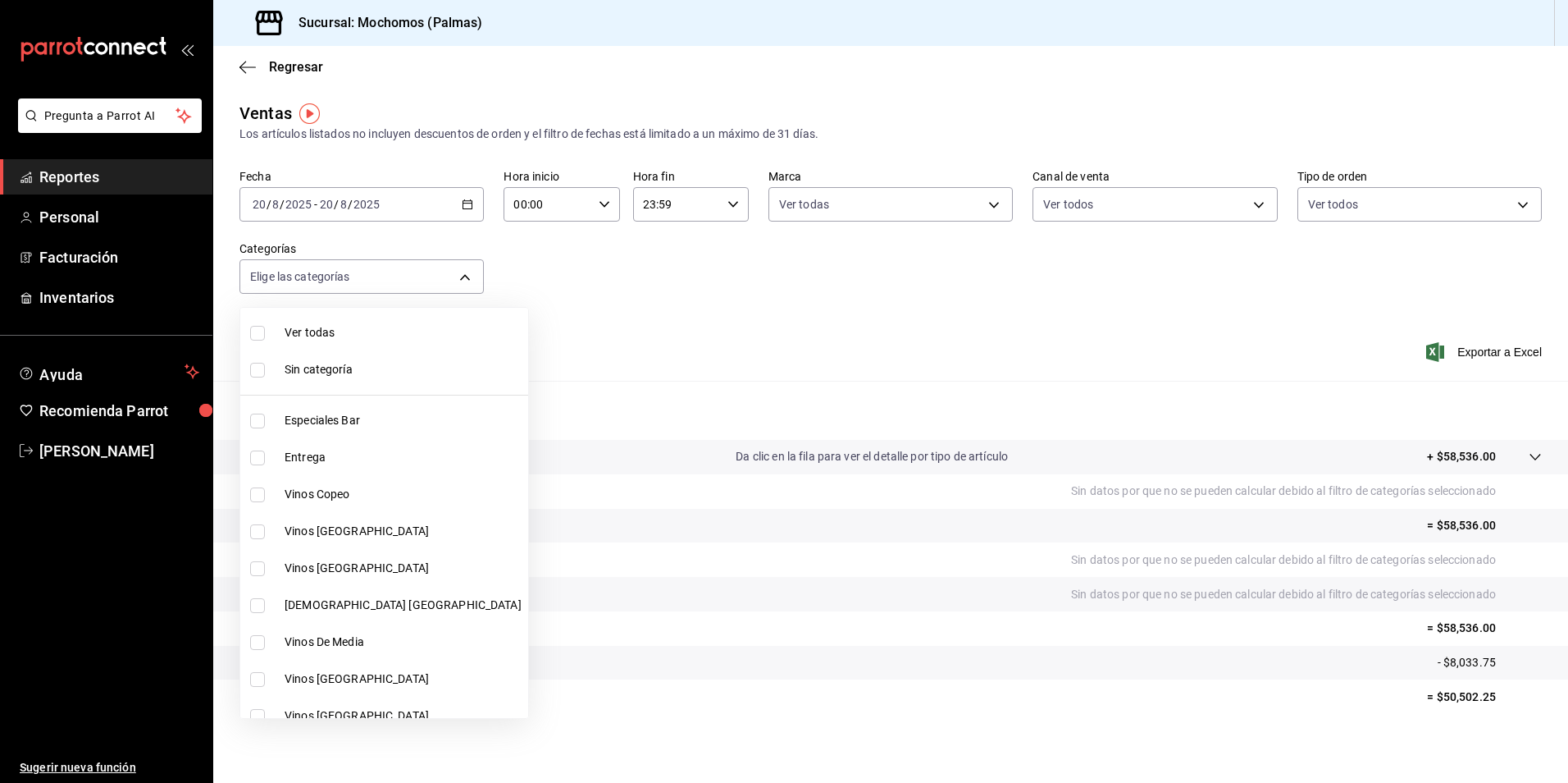
checkbox input "true"
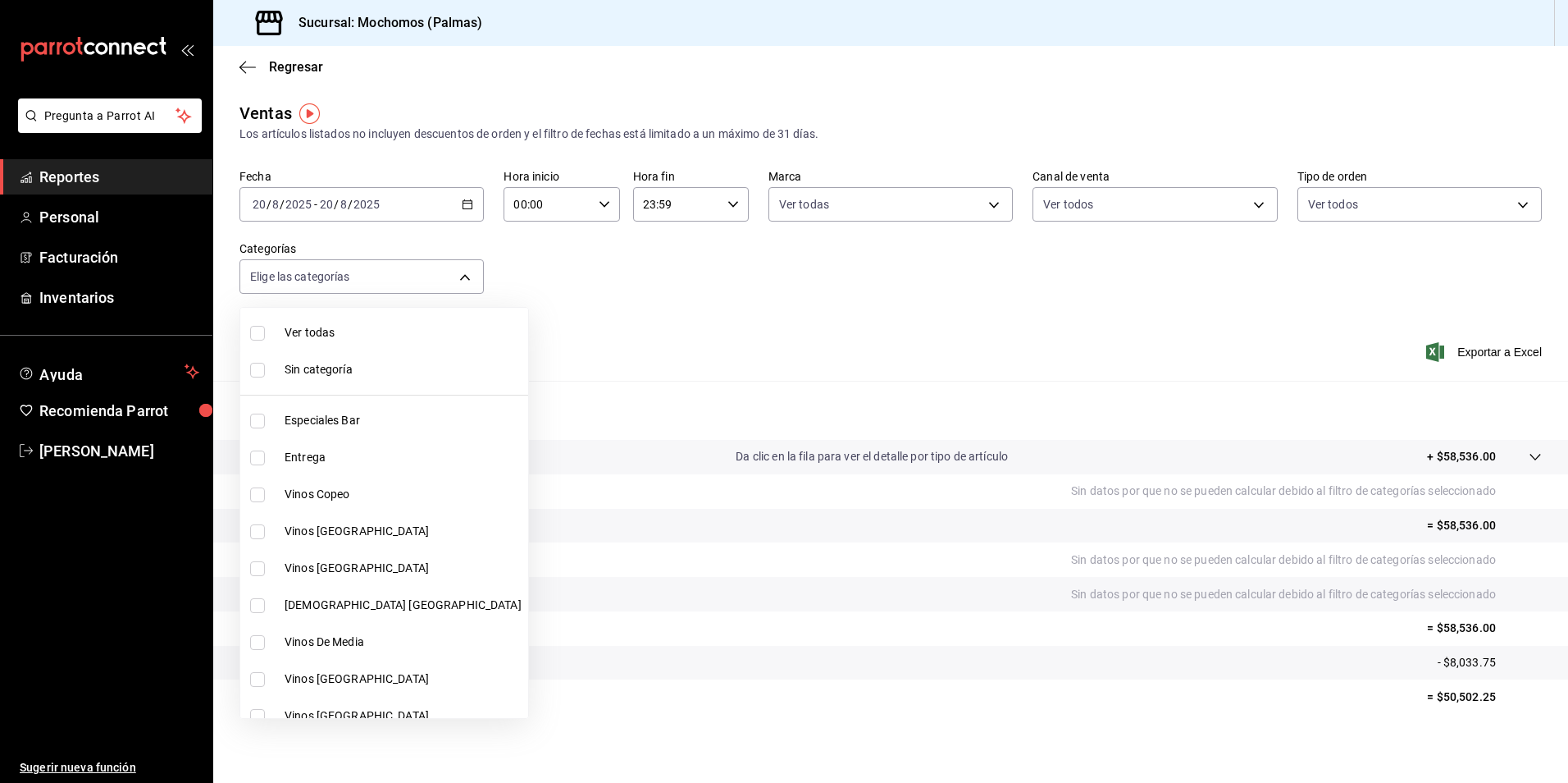
checkbox input "true"
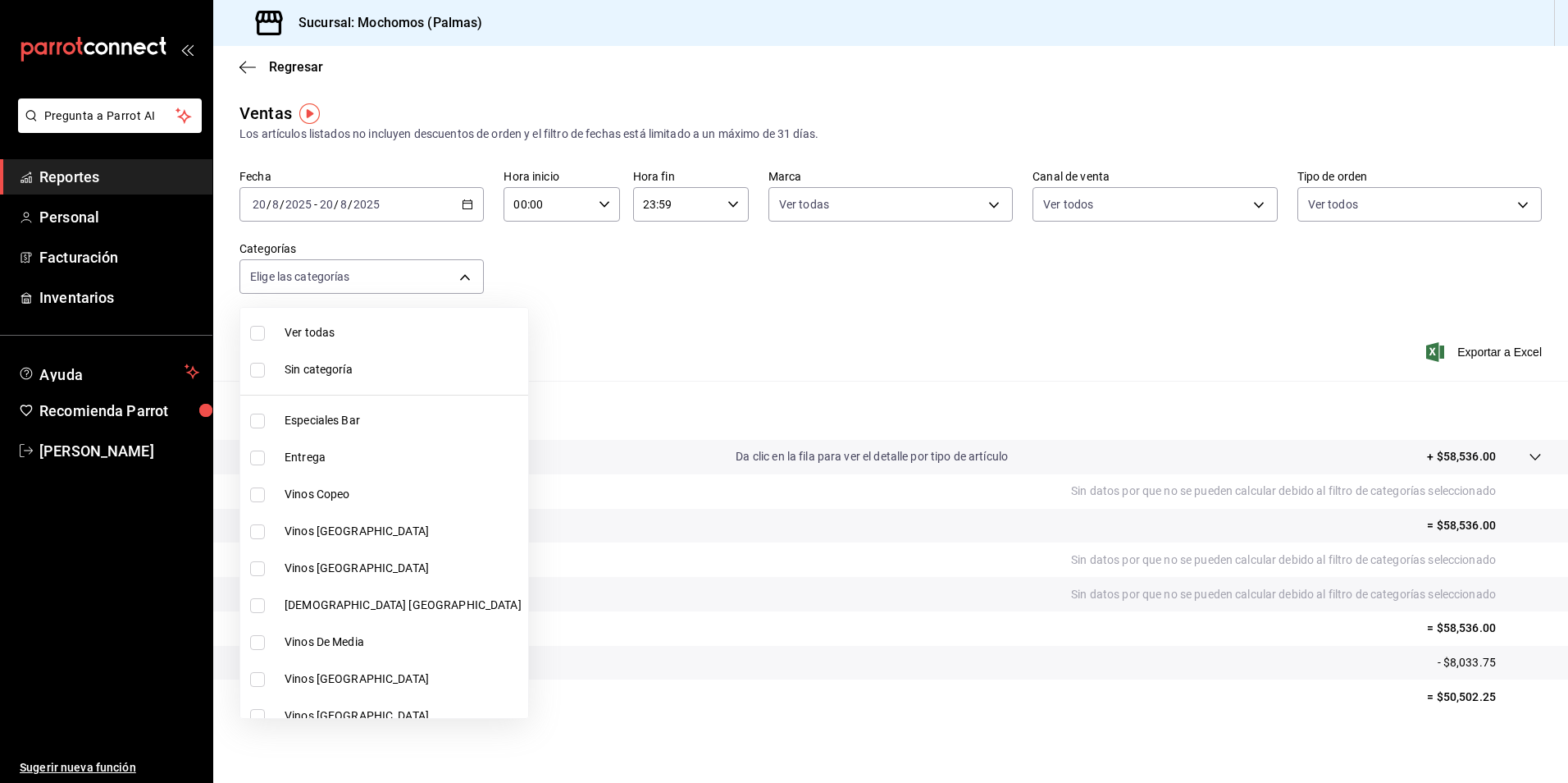
checkbox input "true"
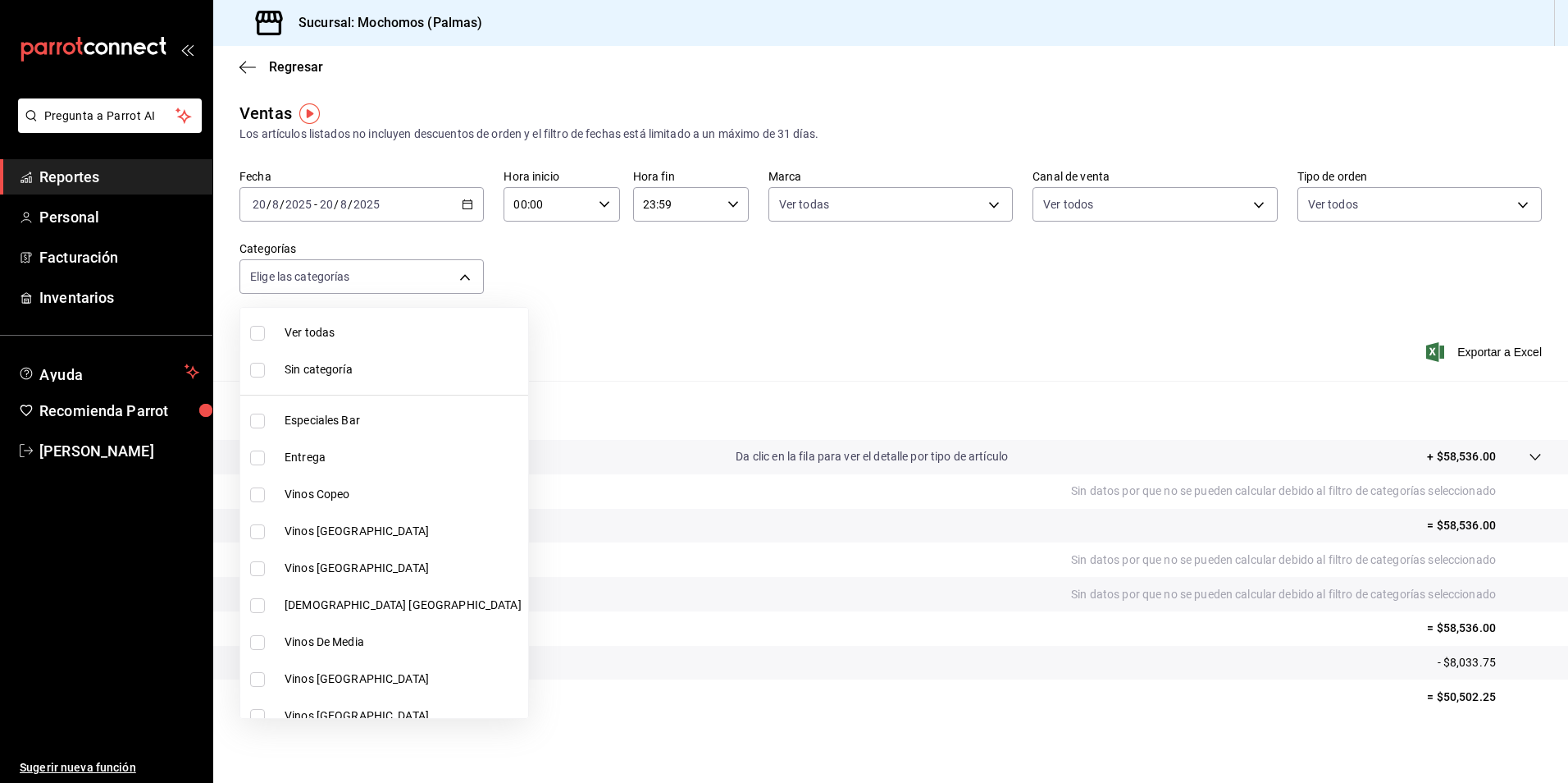
checkbox input "true"
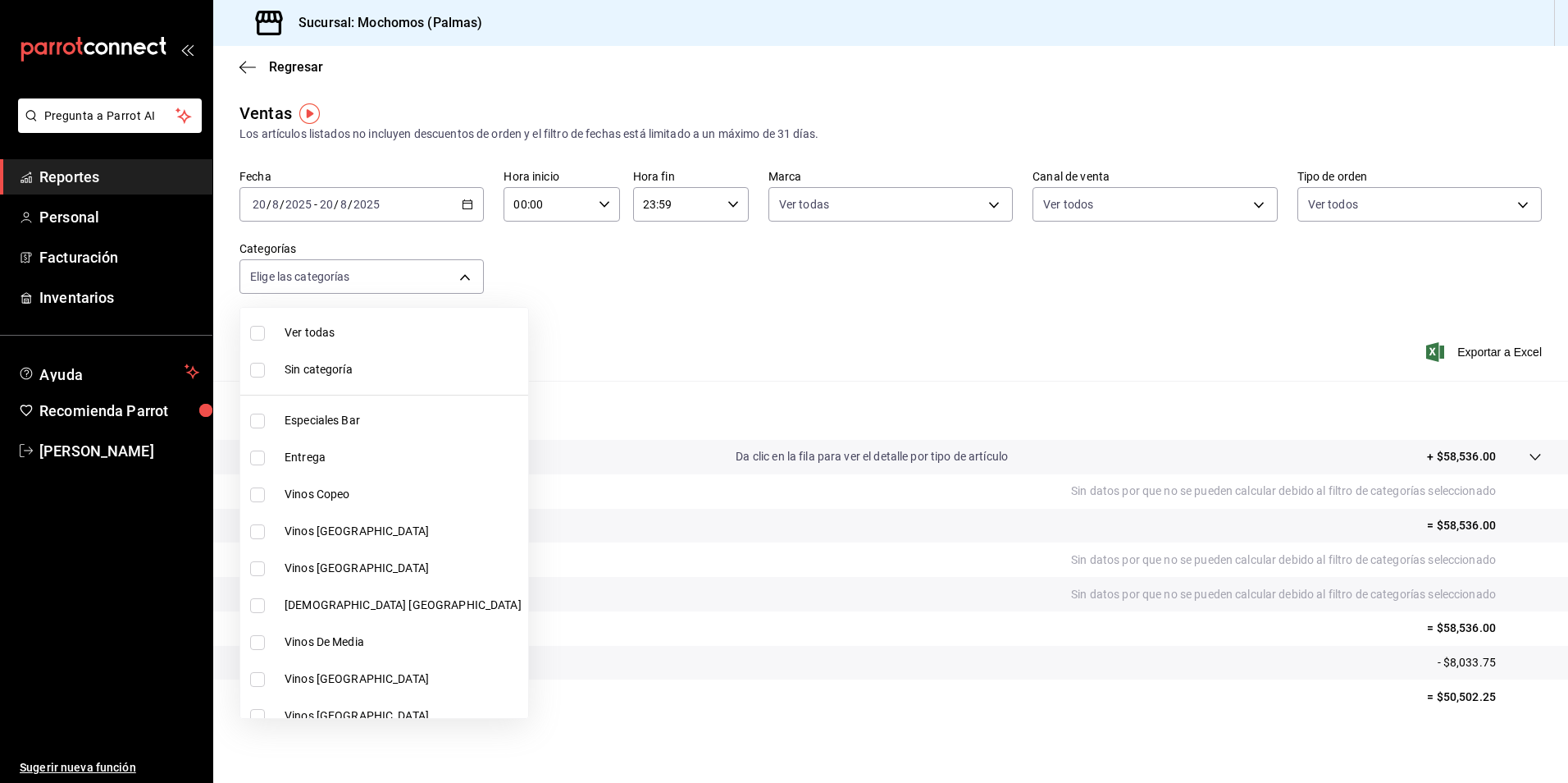
checkbox input "true"
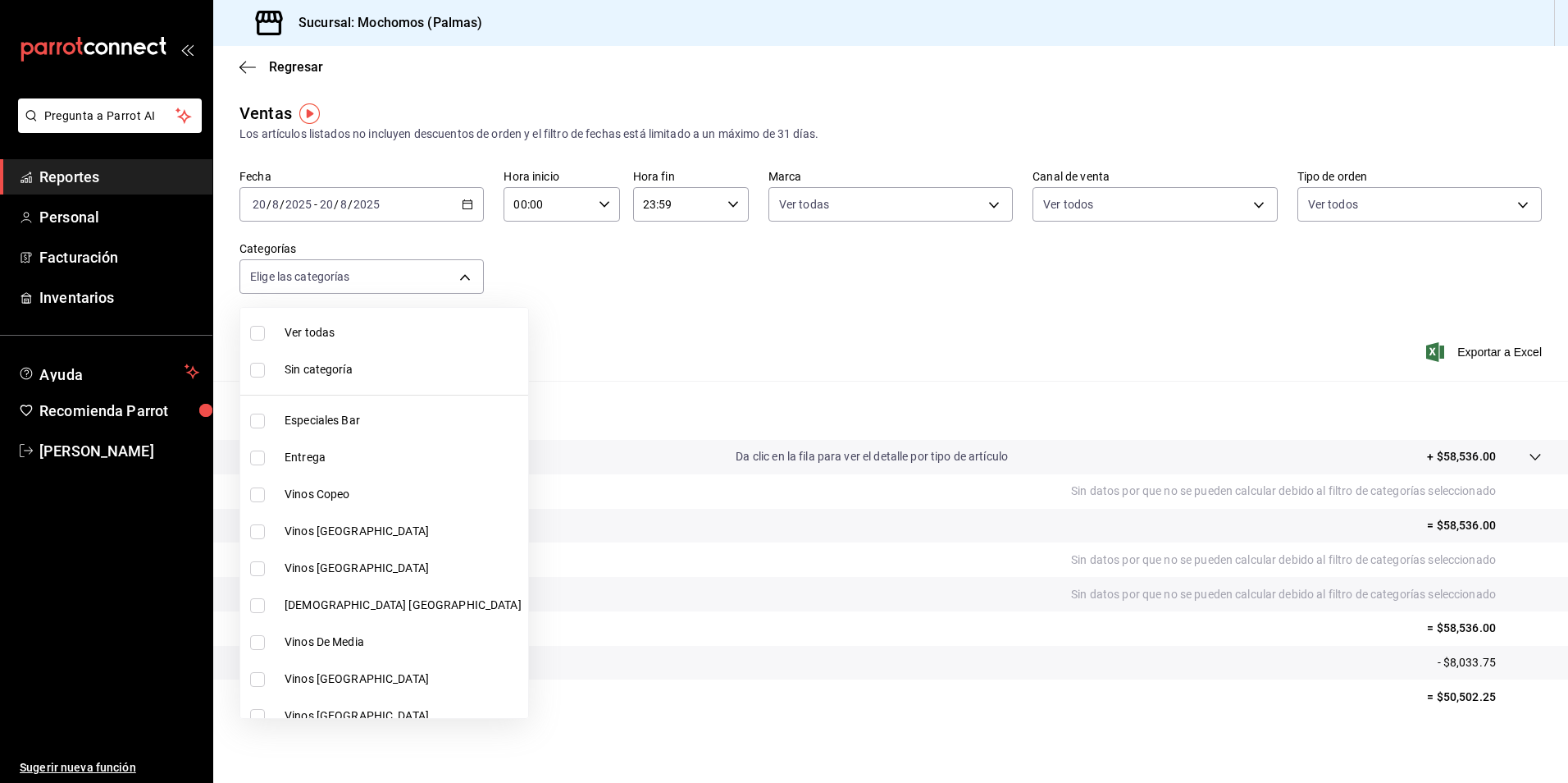
checkbox input "true"
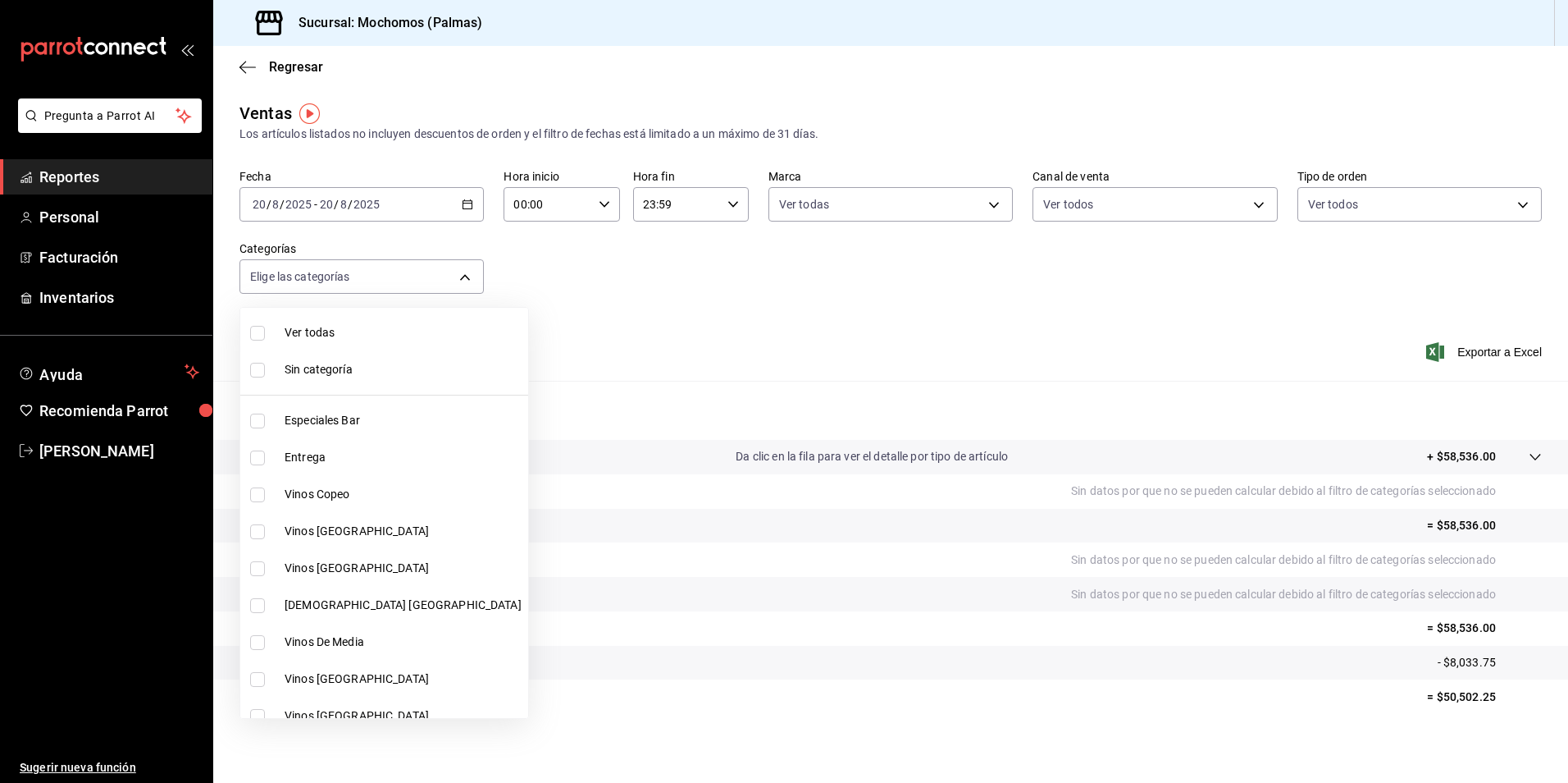
checkbox input "true"
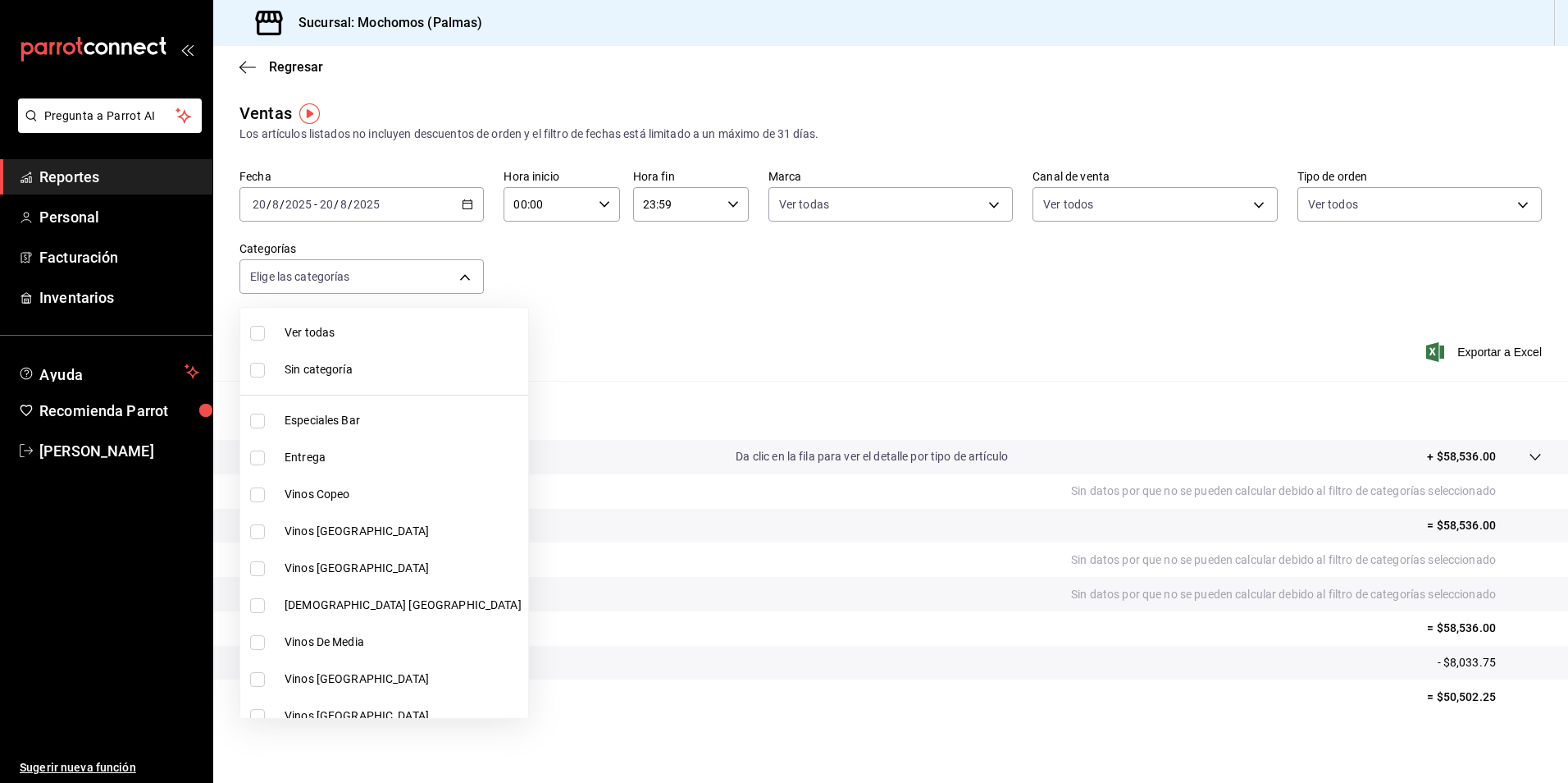
checkbox input "true"
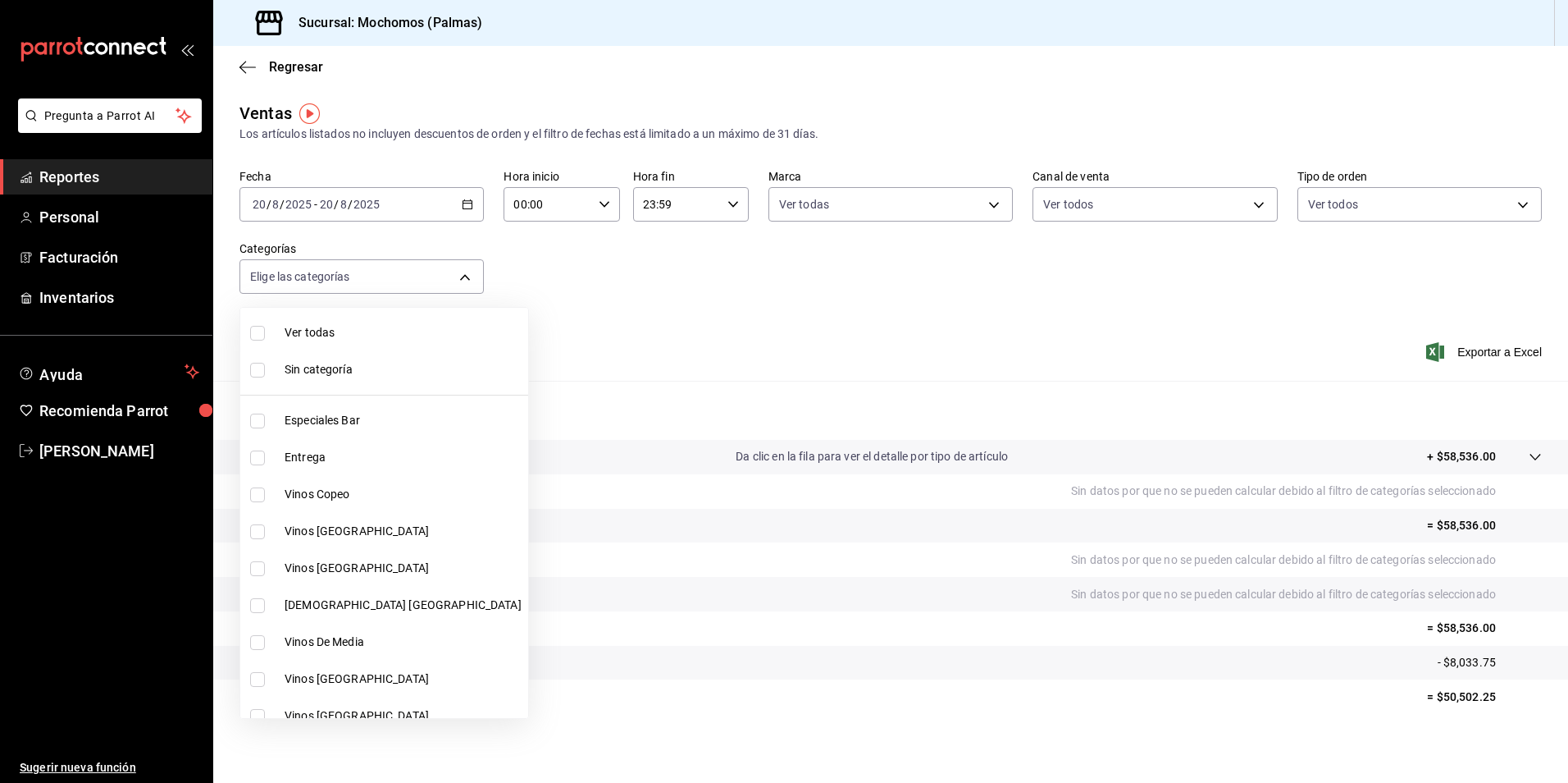
checkbox input "true"
click at [1455, 349] on div at bounding box center [784, 392] width 1568 height 783
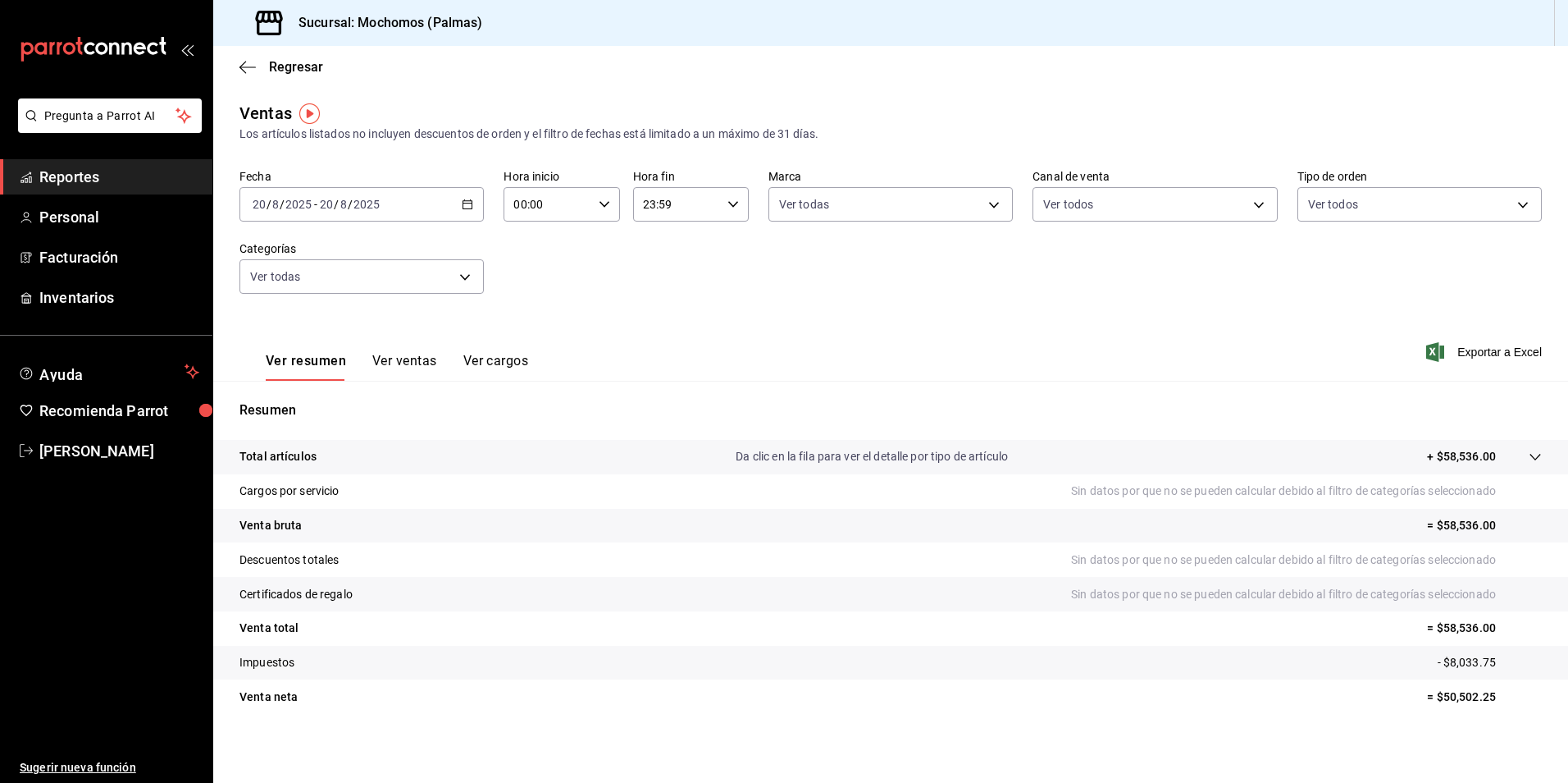
click at [1463, 348] on font "Exportar a Excel" at bounding box center [1498, 352] width 84 height 14
